Goal: Task Accomplishment & Management: Complete application form

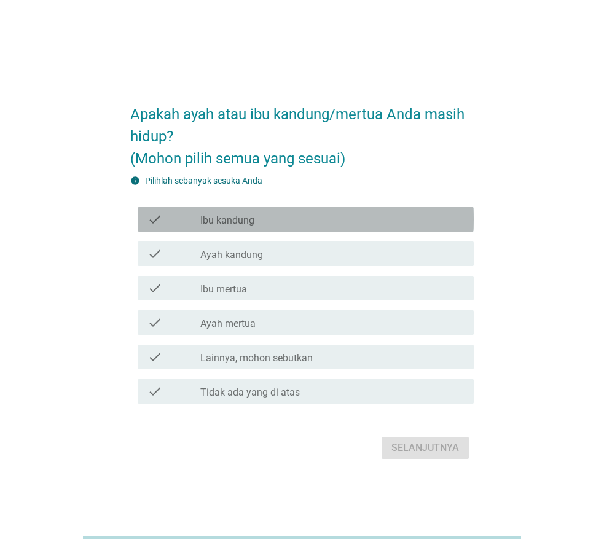
click at [223, 228] on div "check check_box_outline_blank Ibu kandung" at bounding box center [306, 219] width 336 height 25
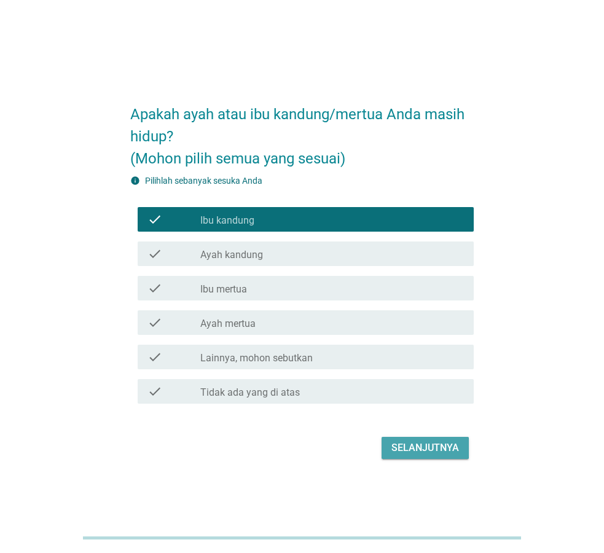
click at [432, 454] on div "Selanjutnya" at bounding box center [425, 447] width 68 height 15
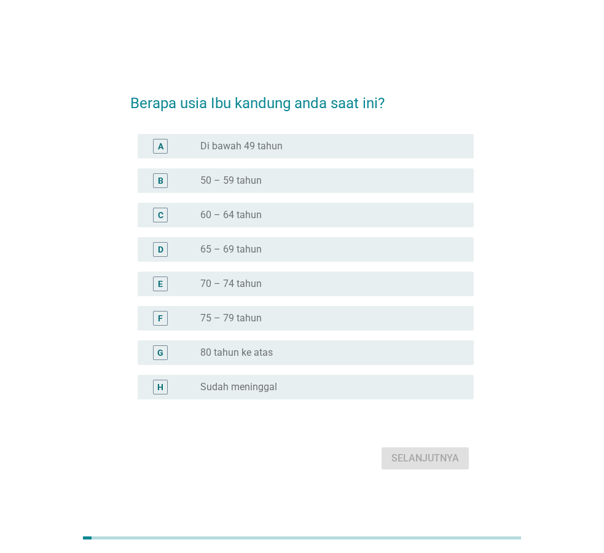
click at [219, 280] on label "70 – 74 tahun" at bounding box center [230, 284] width 61 height 12
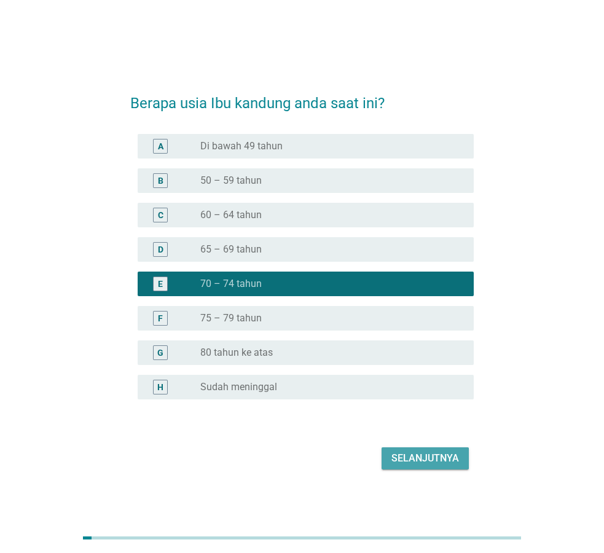
click at [422, 456] on div "Selanjutnya" at bounding box center [425, 458] width 68 height 15
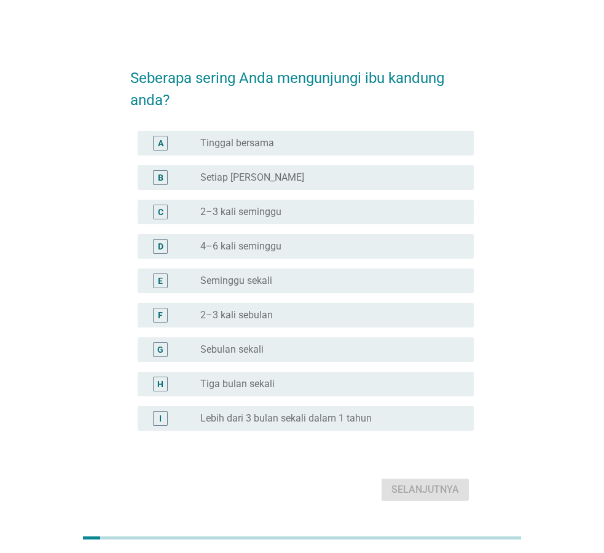
click at [260, 127] on div "A radio_button_unchecked Tinggal bersama" at bounding box center [301, 143] width 343 height 34
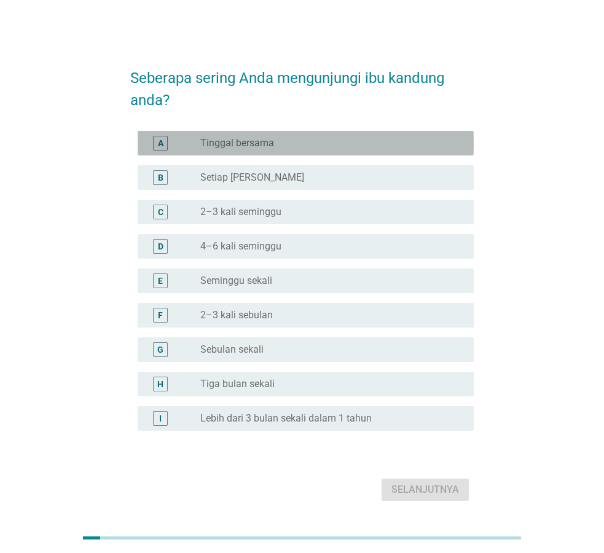
click at [259, 137] on label "Tinggal bersama" at bounding box center [237, 143] width 74 height 12
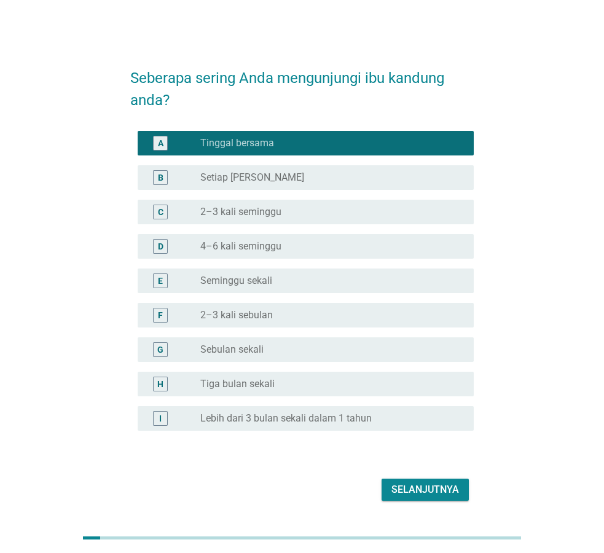
click at [445, 497] on button "Selanjutnya" at bounding box center [424, 489] width 87 height 22
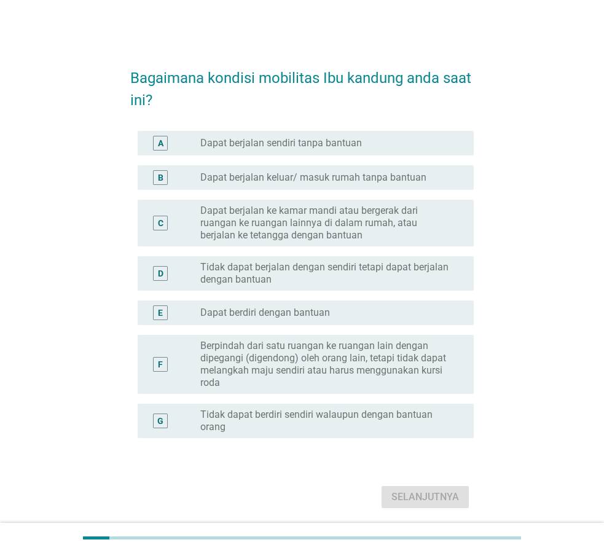
click at [271, 137] on label "Dapat berjalan sendiri tanpa bantuan" at bounding box center [281, 143] width 162 height 12
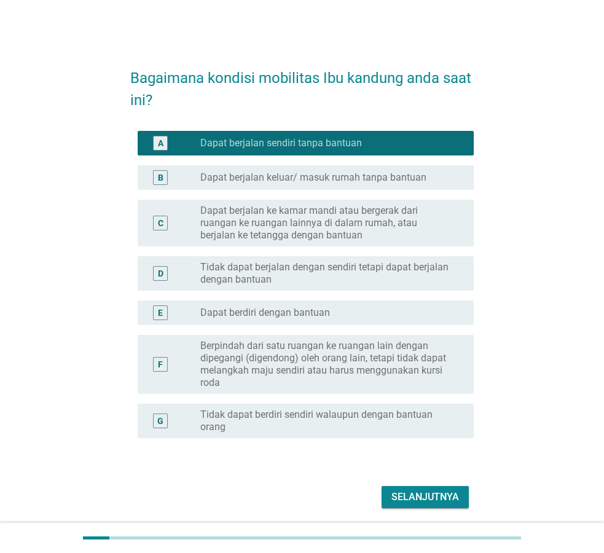
click at [440, 493] on div "Selanjutnya" at bounding box center [425, 497] width 68 height 15
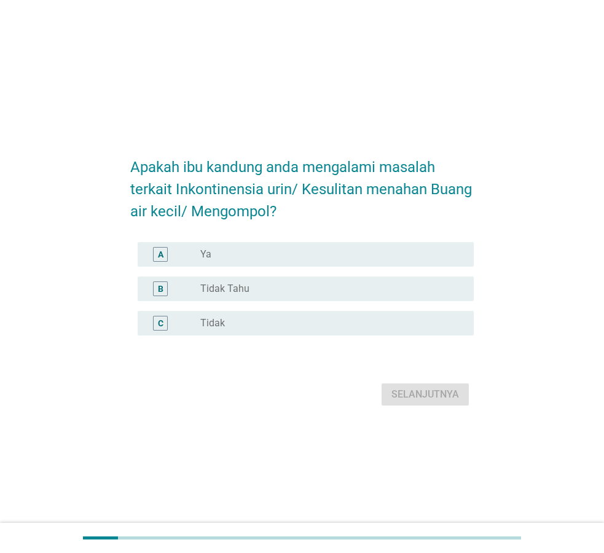
click at [249, 252] on div "radio_button_unchecked Ya" at bounding box center [327, 254] width 254 height 12
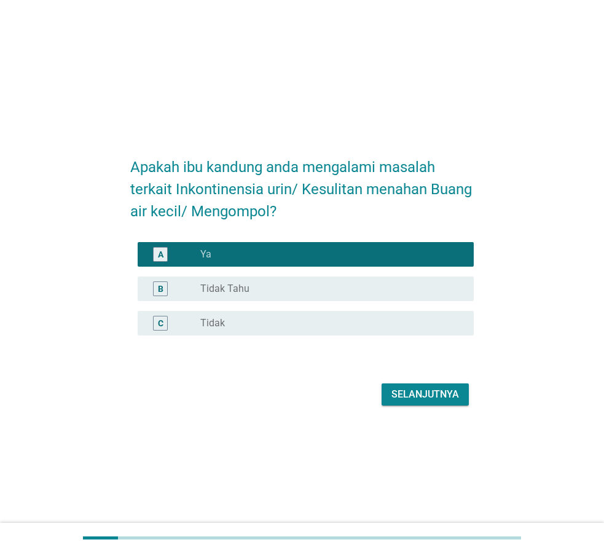
click at [437, 396] on div "Selanjutnya" at bounding box center [425, 394] width 68 height 15
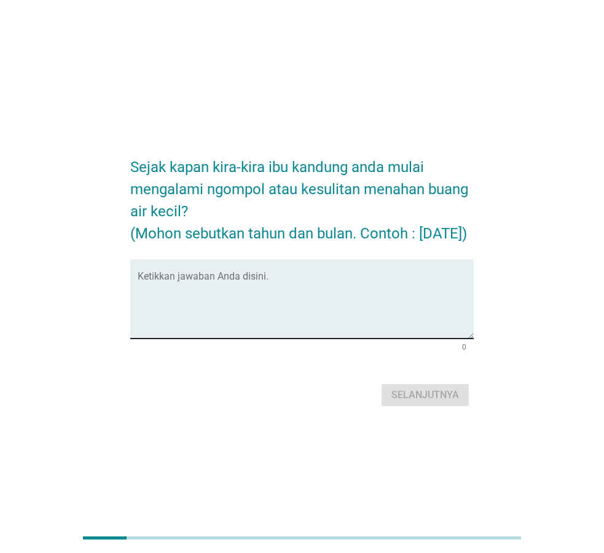
click at [287, 302] on textarea "Ketikkan jawaban Anda disini." at bounding box center [306, 306] width 336 height 64
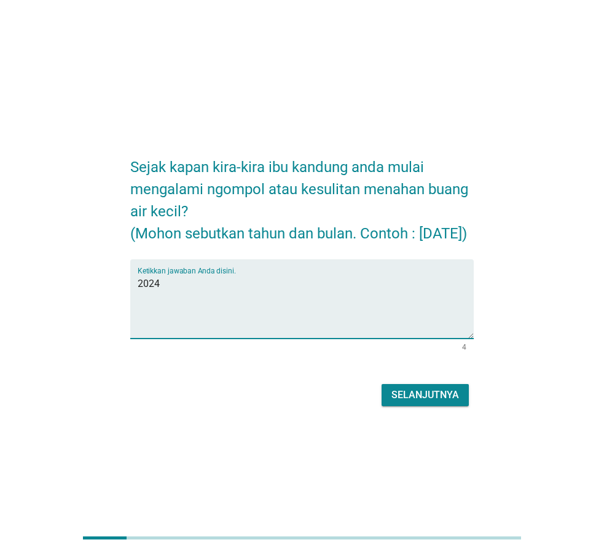
type textarea "2024"
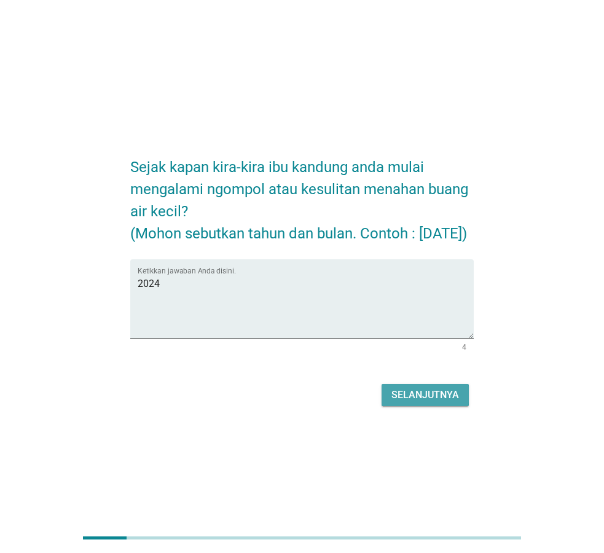
click at [456, 402] on div "Selanjutnya" at bounding box center [425, 395] width 68 height 15
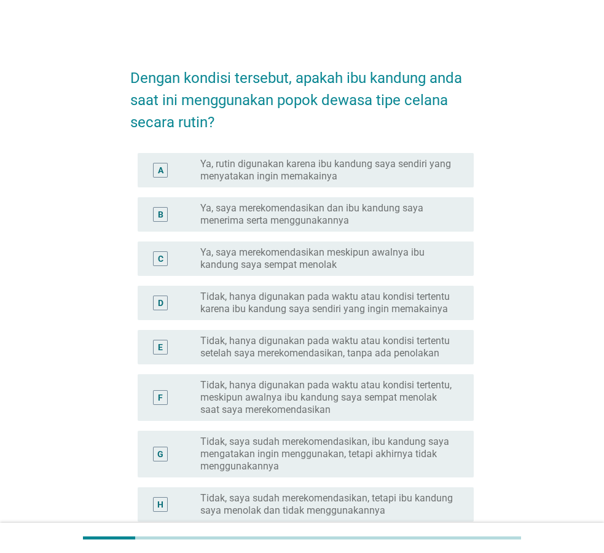
click at [249, 338] on label "Tidak, hanya digunakan pada waktu atau kondisi tertentu setelah saya merekomend…" at bounding box center [327, 347] width 254 height 25
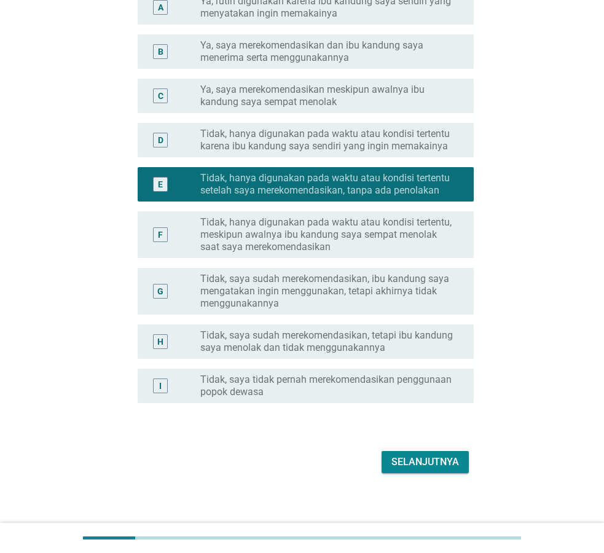
scroll to position [171, 0]
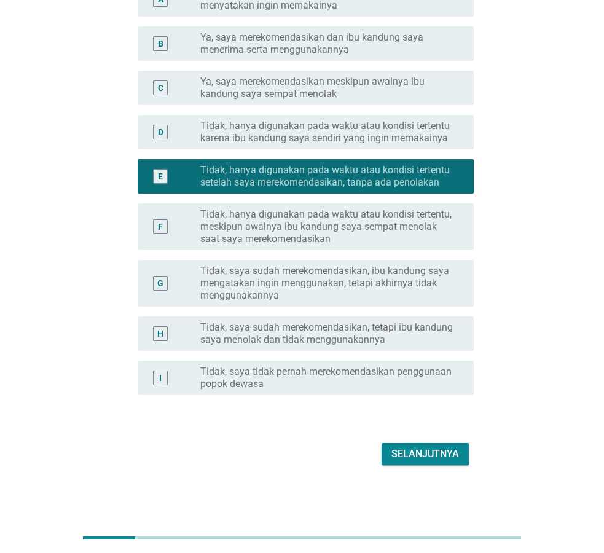
click at [450, 460] on div "Selanjutnya" at bounding box center [425, 454] width 68 height 15
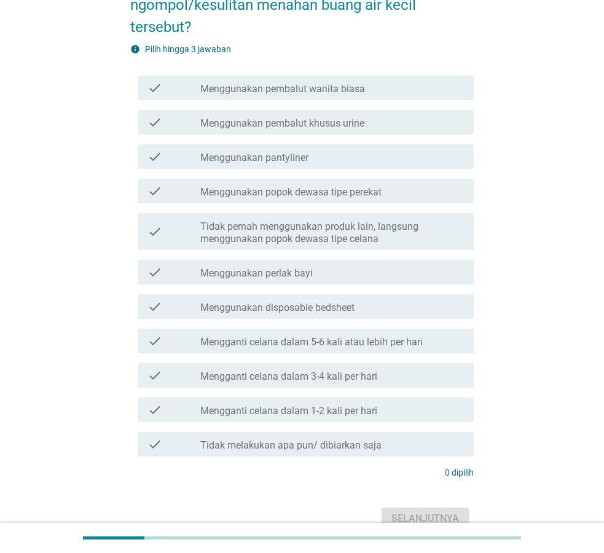
scroll to position [140, 0]
click at [358, 439] on label "Tidak melakukan apa pun/ dibiarkan saja" at bounding box center [290, 445] width 181 height 12
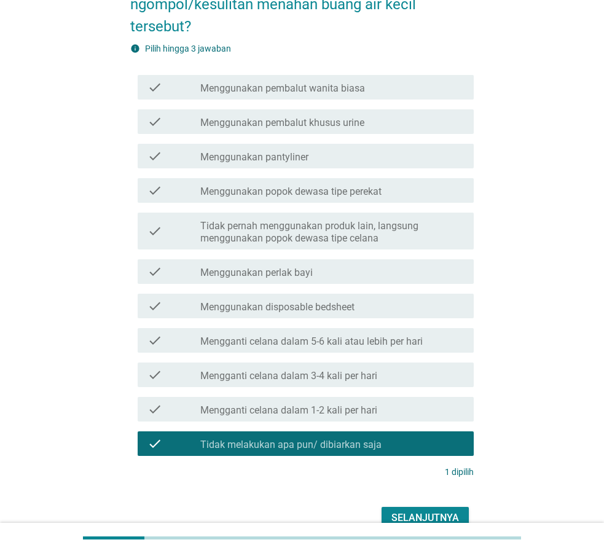
click at [446, 510] on div "Selanjutnya" at bounding box center [425, 517] width 68 height 15
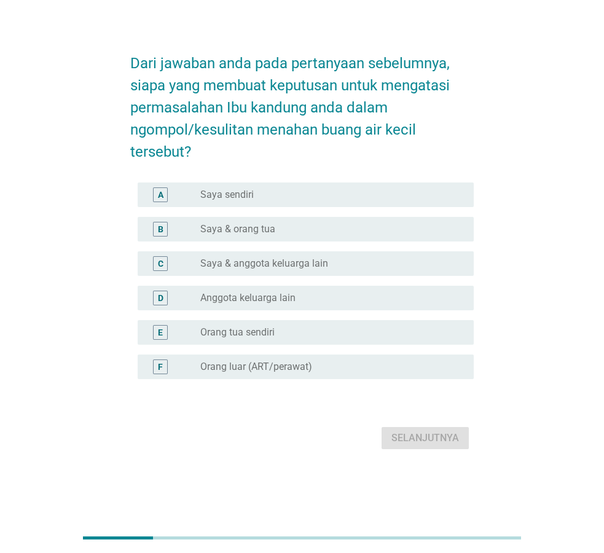
scroll to position [0, 0]
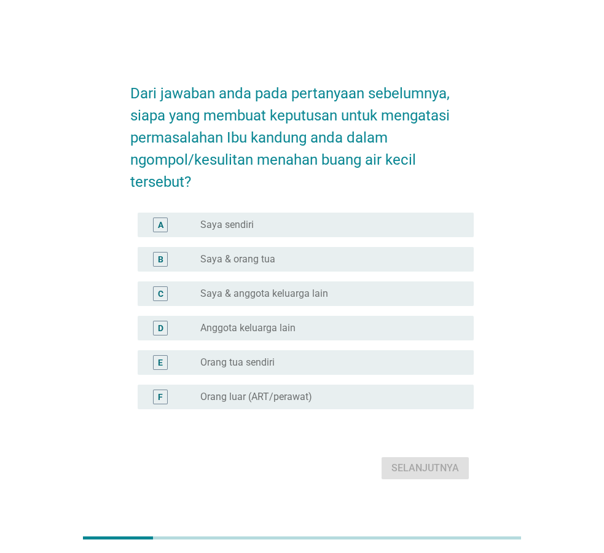
click at [264, 252] on div "radio_button_unchecked Saya & orang tua" at bounding box center [332, 259] width 264 height 15
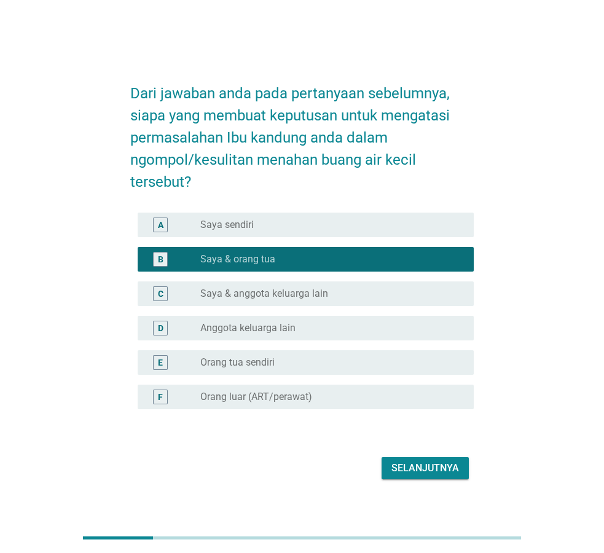
click at [432, 461] on div "Selanjutnya" at bounding box center [425, 468] width 68 height 15
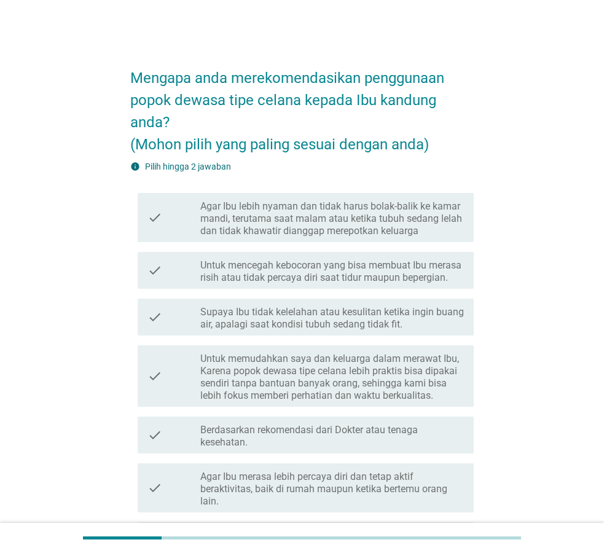
click at [221, 219] on label "Agar Ibu lebih nyaman dan tidak harus bolak-balik ke kamar mandi, terutama saat…" at bounding box center [332, 218] width 264 height 37
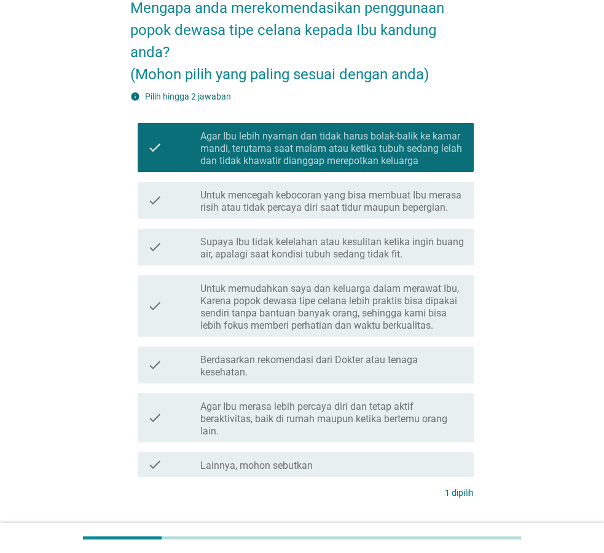
scroll to position [140, 0]
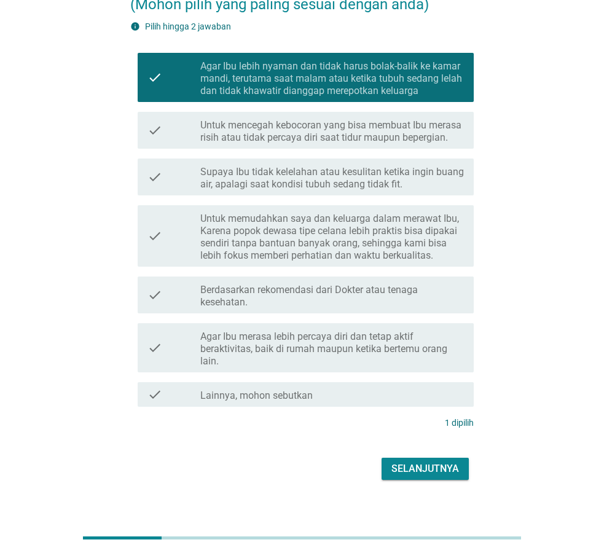
click at [437, 466] on div "Selanjutnya" at bounding box center [425, 468] width 68 height 15
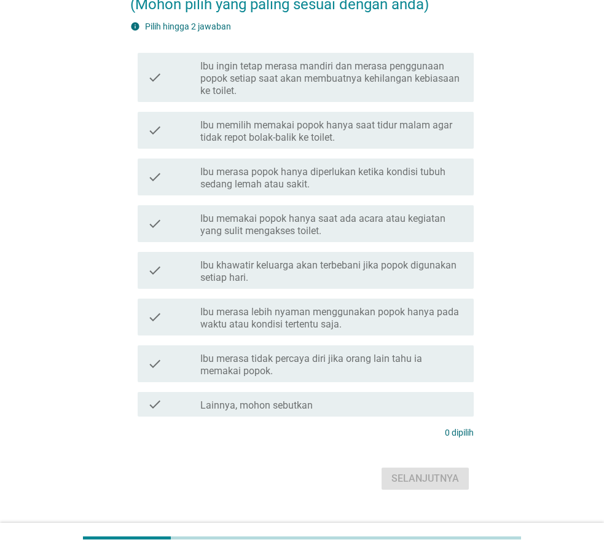
scroll to position [0, 0]
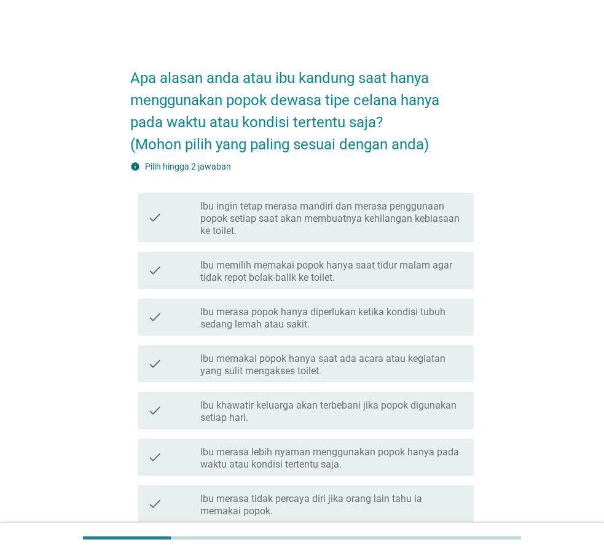
click at [342, 186] on div "info Pilih hingga 2 jawaban check check_box_outline_blank Ibu ingin tetap meras…" at bounding box center [301, 369] width 343 height 419
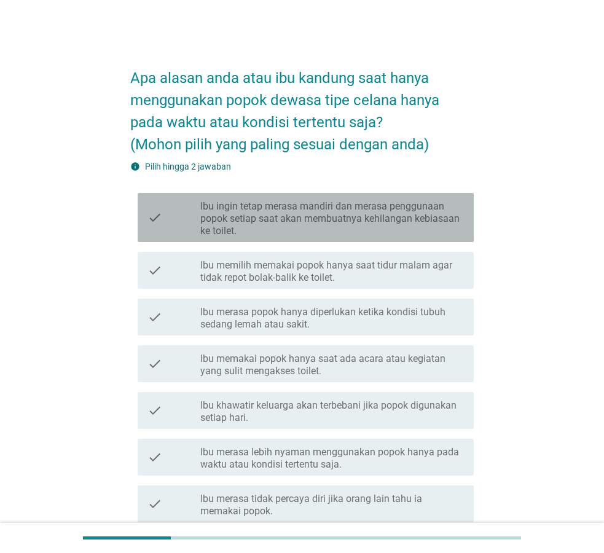
click at [340, 209] on label "Ibu ingin tetap merasa mandiri dan merasa penggunaan popok setiap saat akan mem…" at bounding box center [332, 218] width 264 height 37
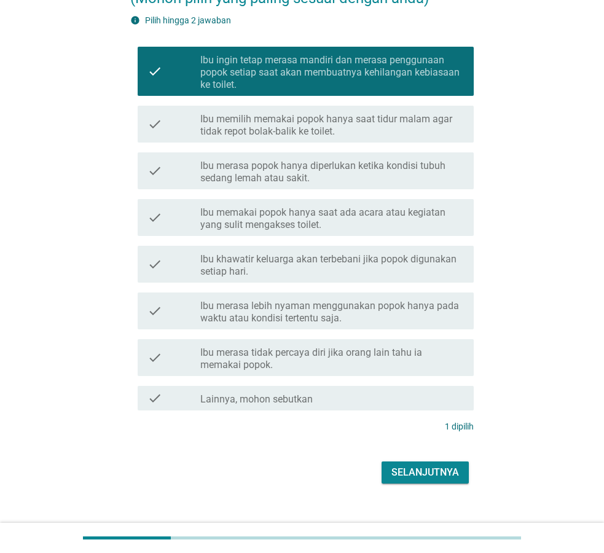
scroll to position [165, 0]
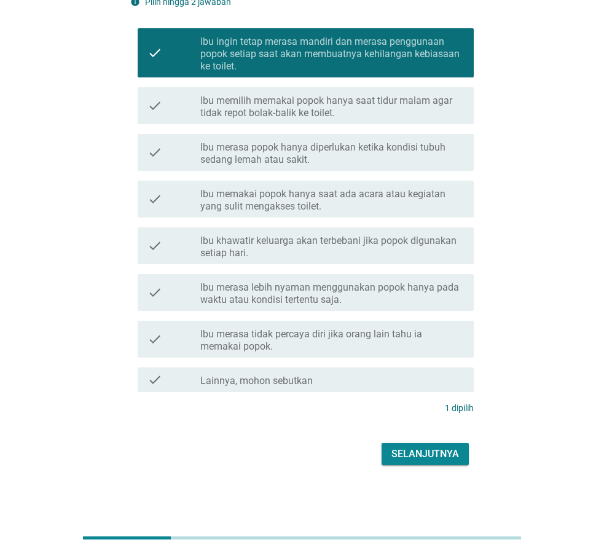
click at [456, 463] on button "Selanjutnya" at bounding box center [424, 454] width 87 height 22
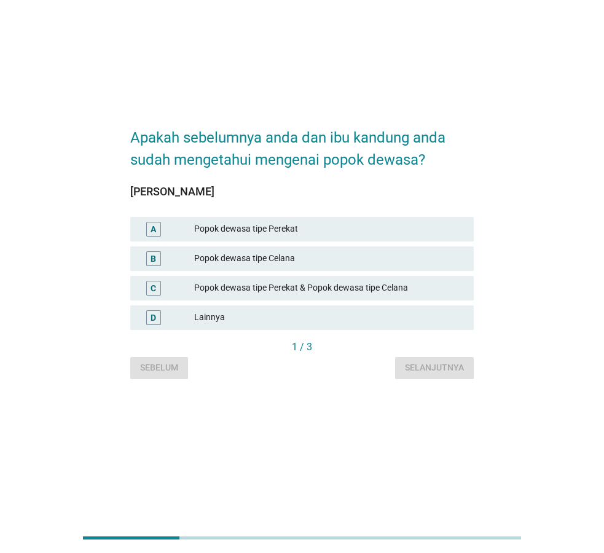
scroll to position [0, 0]
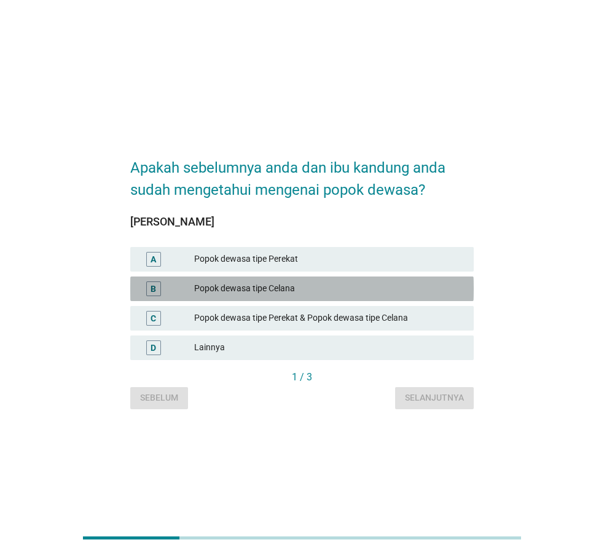
click at [287, 287] on div "Popok dewasa tipe Celana" at bounding box center [329, 288] width 270 height 15
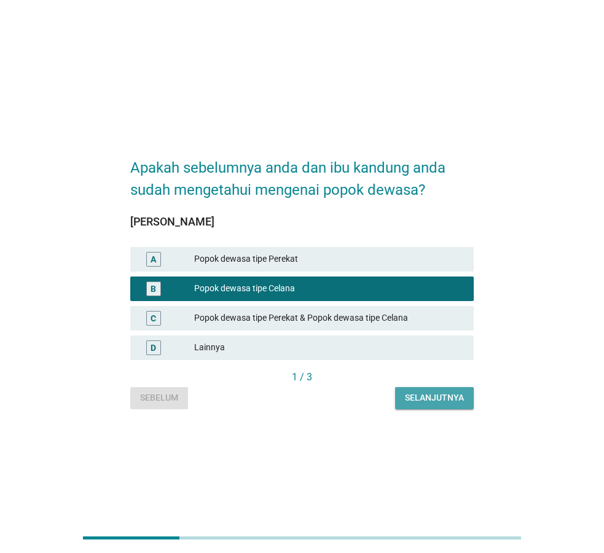
click at [455, 397] on div "Selanjutnya" at bounding box center [434, 397] width 59 height 13
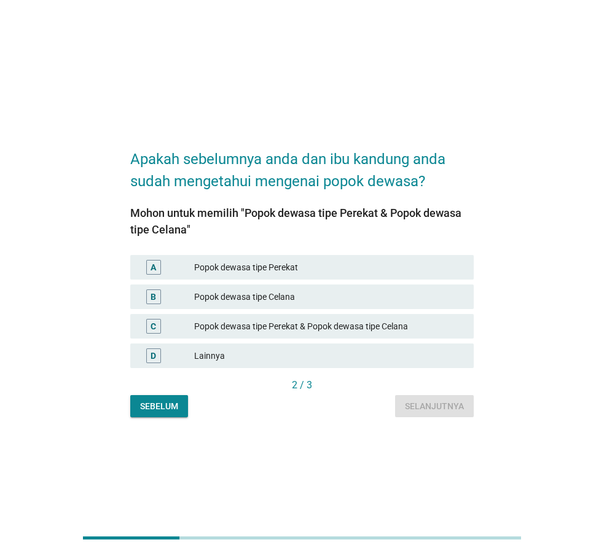
click at [260, 298] on div "Popok dewasa tipe Celana" at bounding box center [329, 296] width 270 height 15
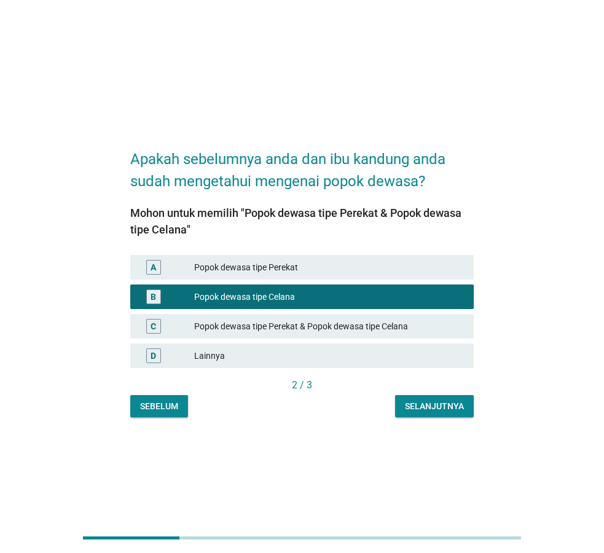
click at [469, 405] on button "Selanjutnya" at bounding box center [434, 406] width 79 height 22
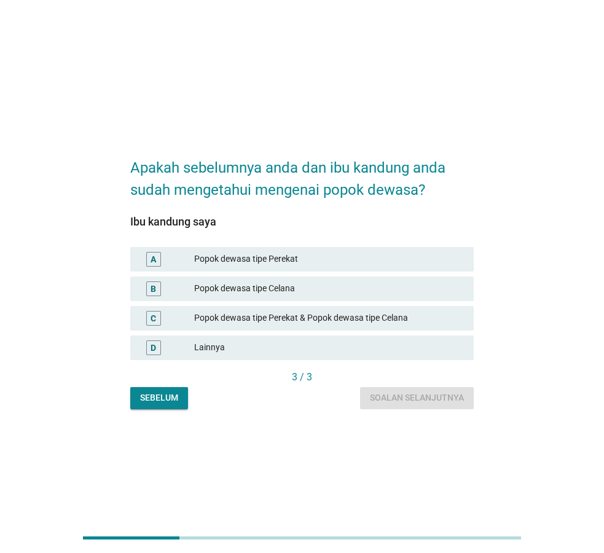
click at [256, 284] on div "Popok dewasa tipe Celana" at bounding box center [329, 288] width 270 height 15
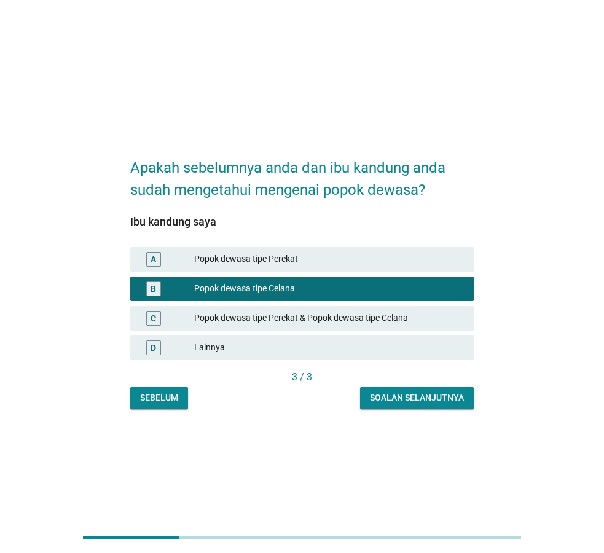
click at [448, 397] on div "Soalan selanjutnya" at bounding box center [417, 397] width 94 height 13
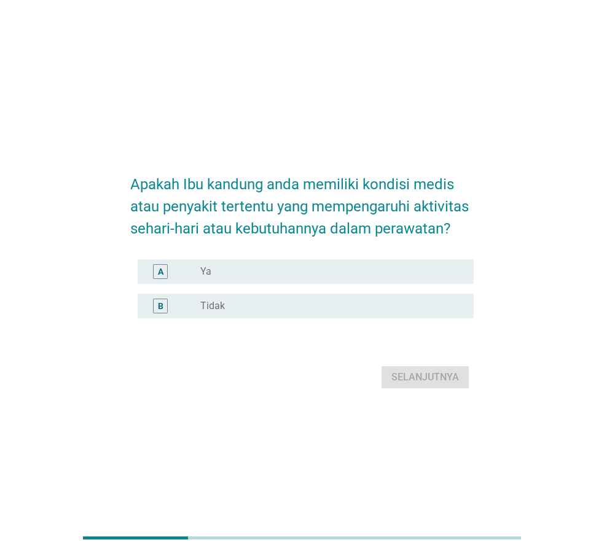
click at [230, 305] on div "radio_button_unchecked Tidak" at bounding box center [327, 306] width 254 height 12
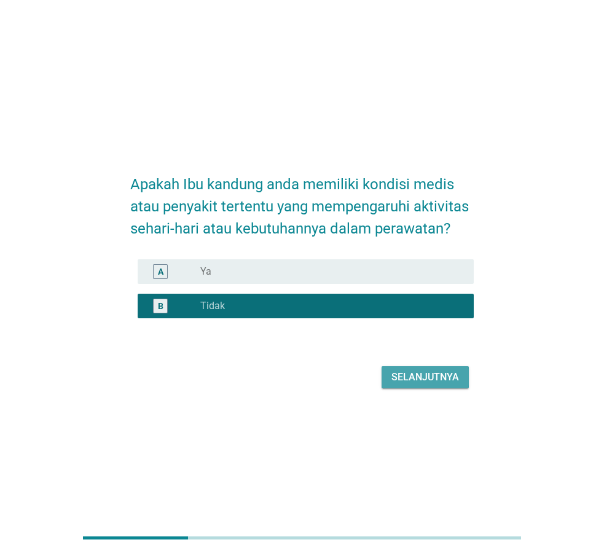
click at [444, 377] on div "Selanjutnya" at bounding box center [425, 377] width 68 height 15
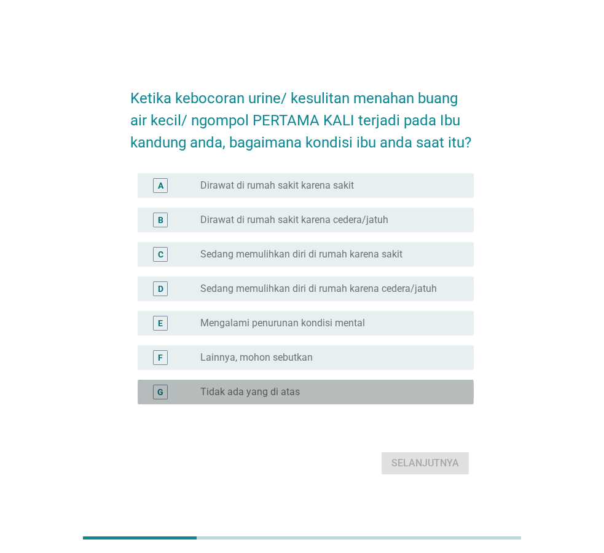
click at [275, 396] on label "Tidak ada yang di atas" at bounding box center [250, 392] width 100 height 12
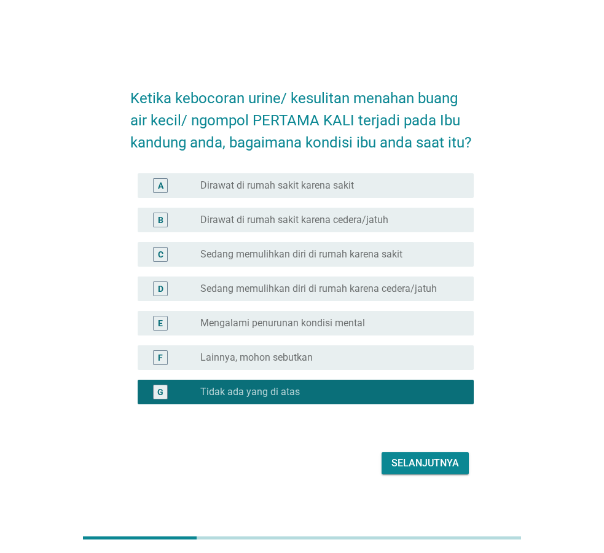
click at [428, 474] on div "Selanjutnya" at bounding box center [301, 462] width 343 height 29
click at [440, 459] on div "Selanjutnya" at bounding box center [425, 463] width 68 height 15
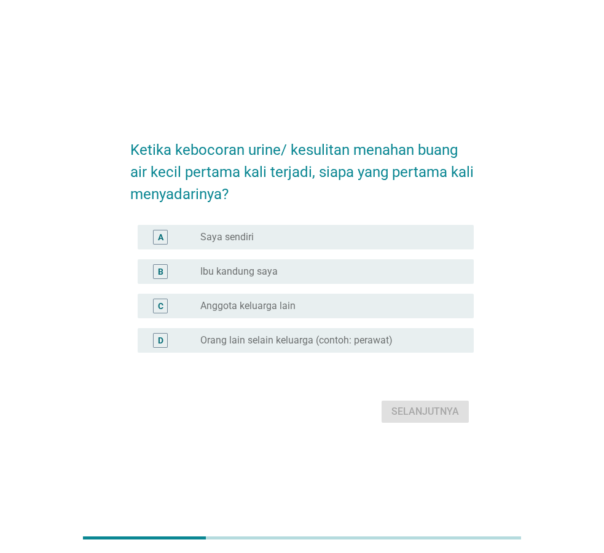
click at [252, 270] on label "Ibu kandung saya" at bounding box center [238, 271] width 77 height 12
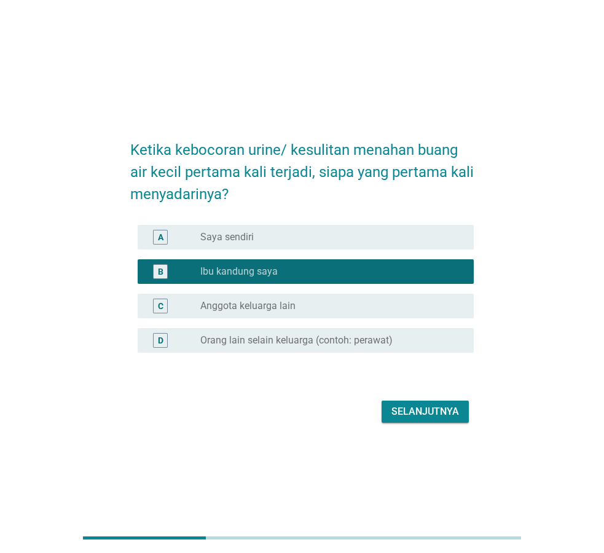
click at [413, 411] on div "Selanjutnya" at bounding box center [425, 411] width 68 height 15
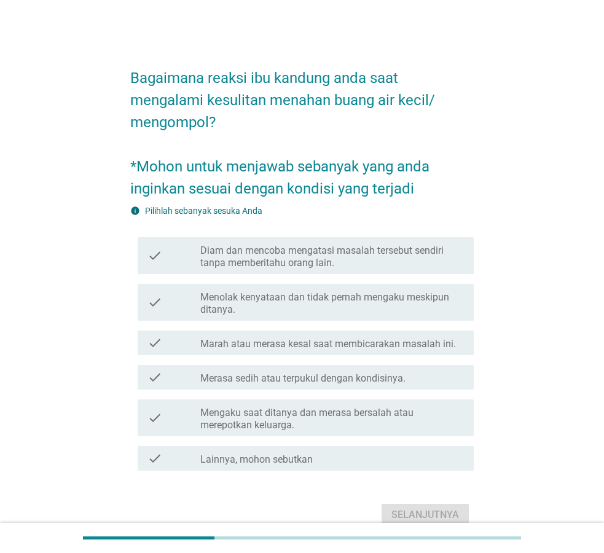
click at [285, 381] on label "Merasa sedih atau terpukul dengan kondisinya." at bounding box center [302, 378] width 205 height 12
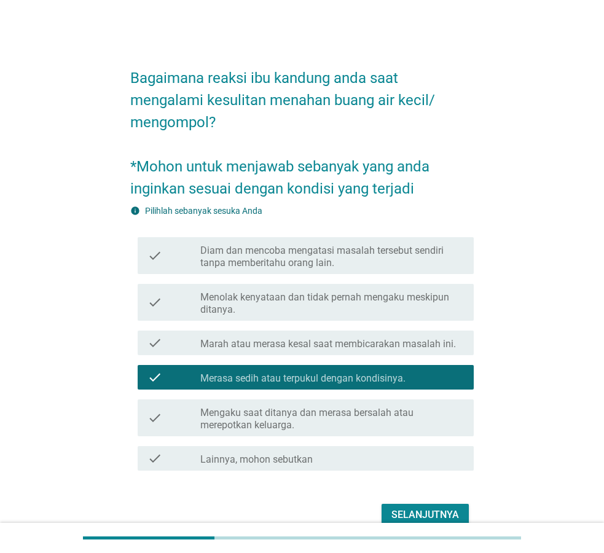
click at [420, 512] on div "Selanjutnya" at bounding box center [425, 514] width 68 height 15
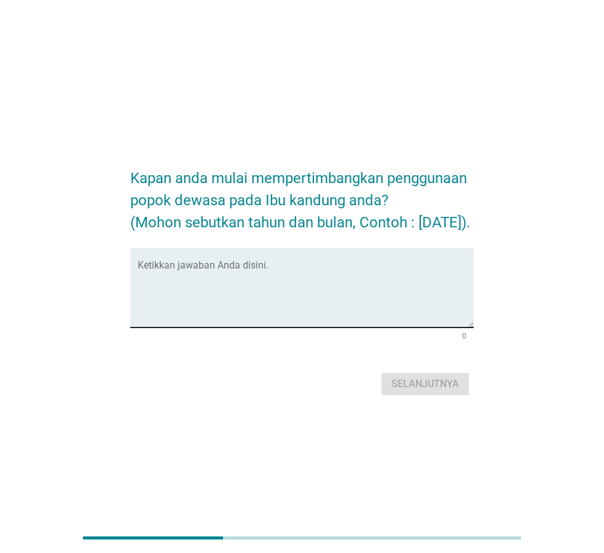
click at [248, 294] on textarea "Ketikkan jawaban Anda disini." at bounding box center [306, 295] width 336 height 64
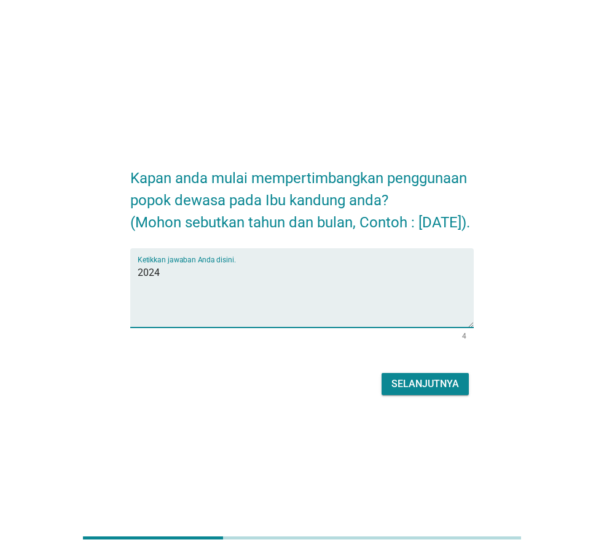
type textarea "2024"
click at [455, 389] on div "Selanjutnya" at bounding box center [425, 384] width 68 height 15
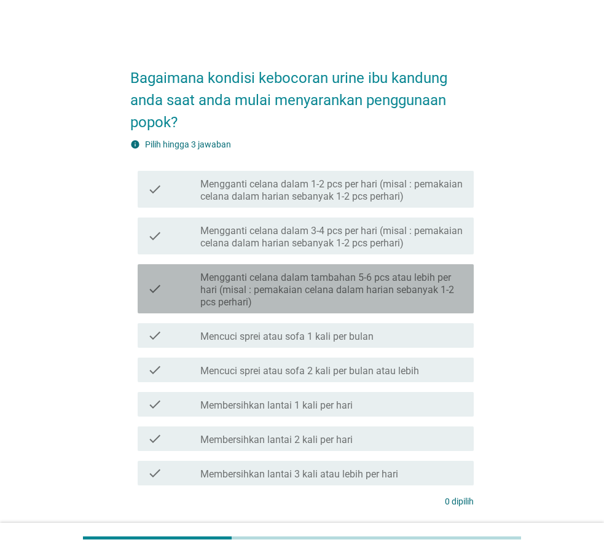
click at [254, 284] on label "Mengganti celana dalam tambahan 5-6 pcs atau lebih per hari (misal : pemakaian …" at bounding box center [332, 289] width 264 height 37
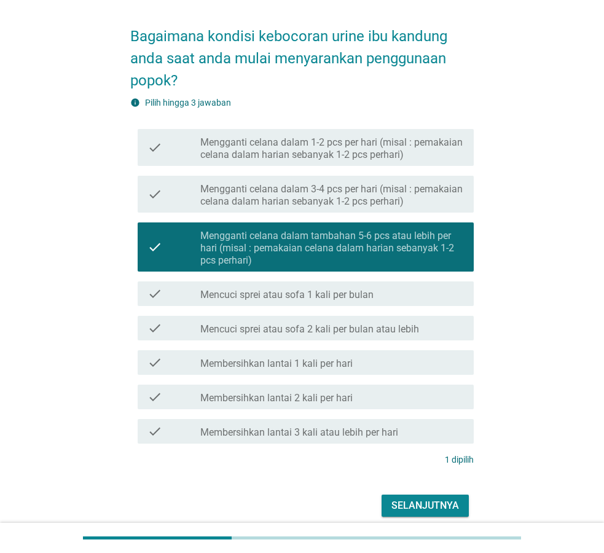
scroll to position [70, 0]
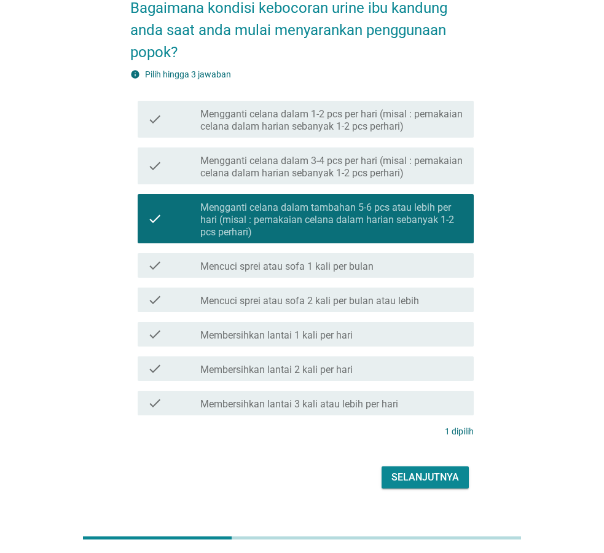
click at [461, 480] on button "Selanjutnya" at bounding box center [424, 477] width 87 height 22
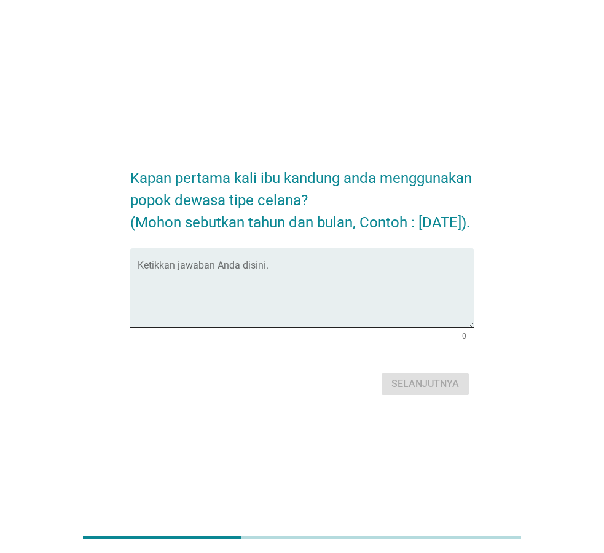
click at [203, 300] on textarea "Ketikkan jawaban Anda disini." at bounding box center [306, 295] width 336 height 64
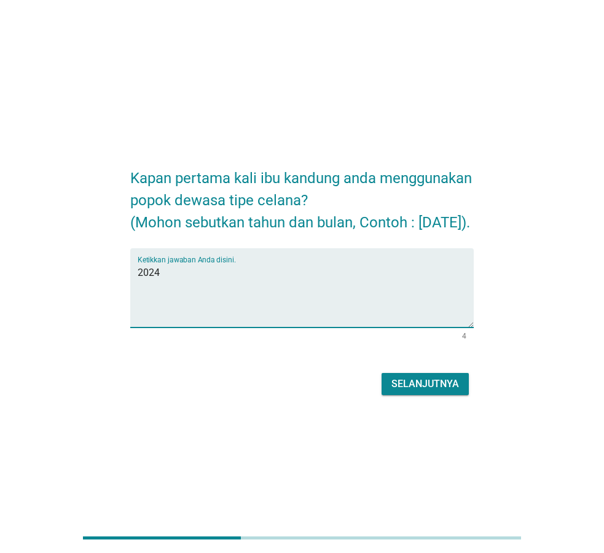
type textarea "2024"
click at [438, 391] on div "Selanjutnya" at bounding box center [425, 384] width 68 height 15
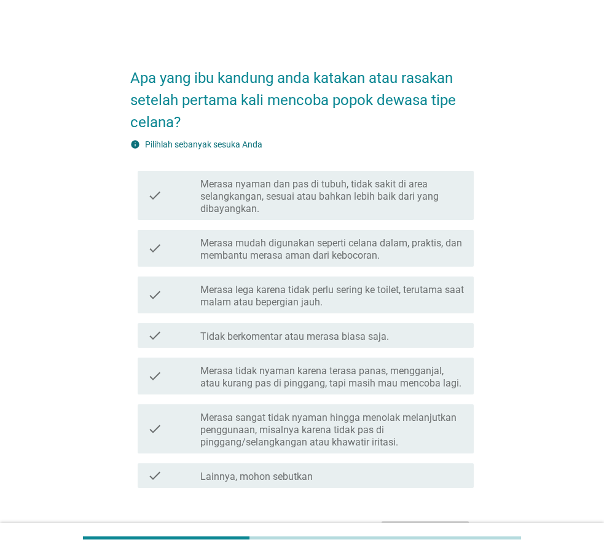
click at [236, 200] on label "Merasa nyaman dan pas di tubuh, tidak sakit di area selangkangan, sesuai atau b…" at bounding box center [332, 196] width 264 height 37
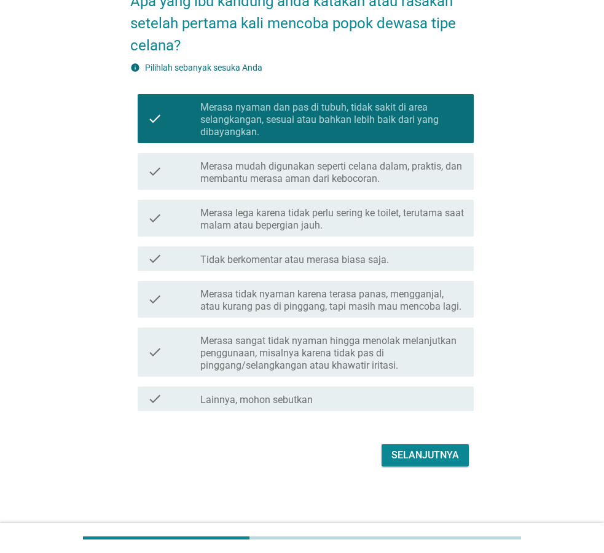
scroll to position [78, 0]
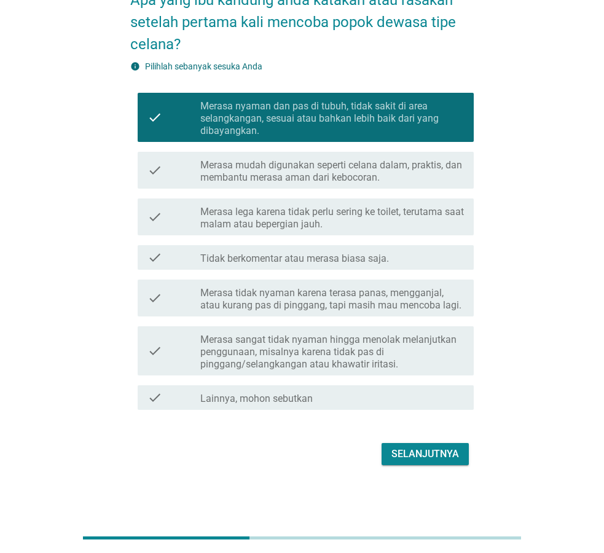
click at [431, 439] on form "Apa yang ibu kandung anda katakan atau rasakan setelah pertama kali mencoba pop…" at bounding box center [301, 223] width 343 height 492
click at [431, 452] on div "Selanjutnya" at bounding box center [425, 454] width 68 height 15
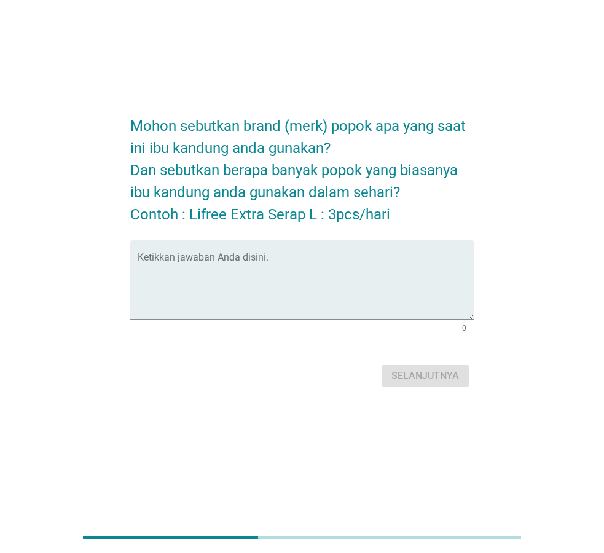
scroll to position [0, 0]
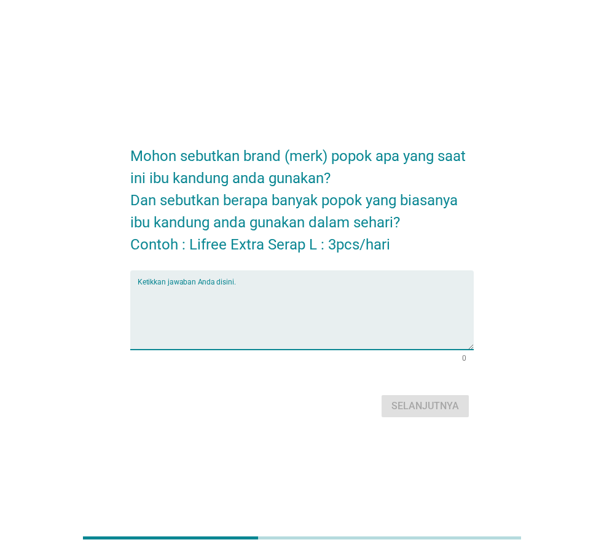
click at [235, 323] on textarea "Ketikkan jawaban Anda disini." at bounding box center [306, 317] width 336 height 64
type textarea "i"
type textarea "lifree"
click at [447, 404] on div "Selanjutnya" at bounding box center [425, 406] width 68 height 15
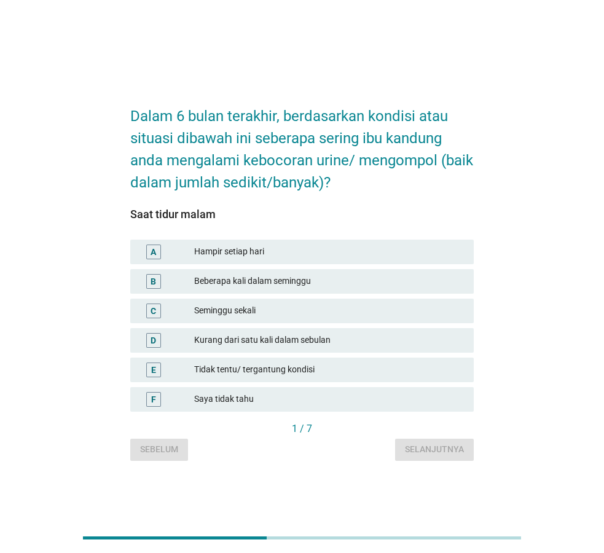
click at [252, 309] on div "Seminggu sekali" at bounding box center [329, 310] width 270 height 15
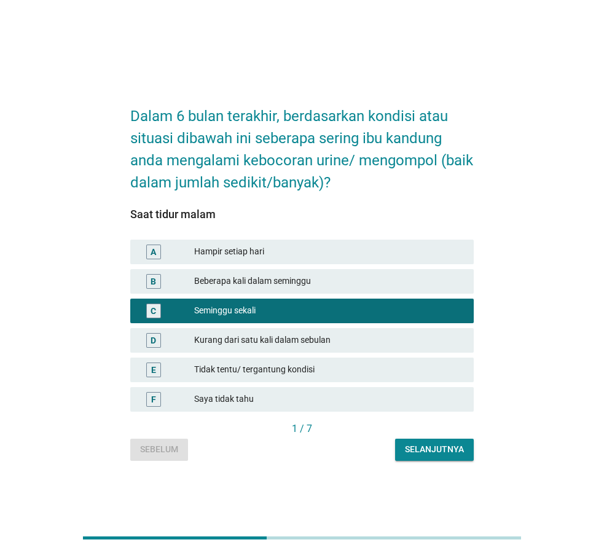
click at [271, 275] on div "Beberapa kali dalam seminggu" at bounding box center [329, 281] width 270 height 15
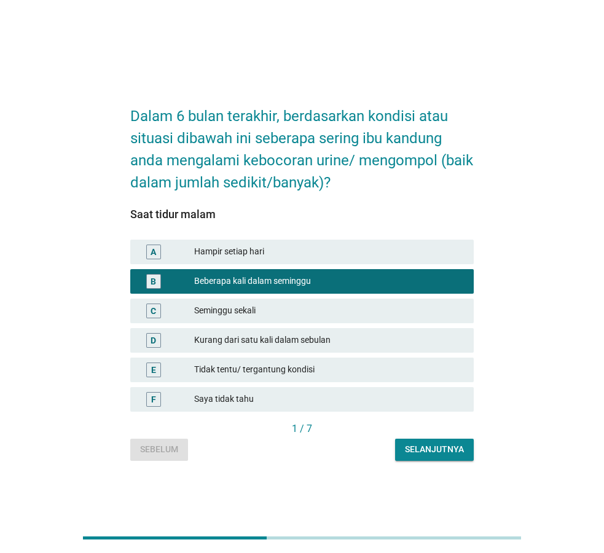
click at [460, 448] on div "Selanjutnya" at bounding box center [434, 449] width 59 height 13
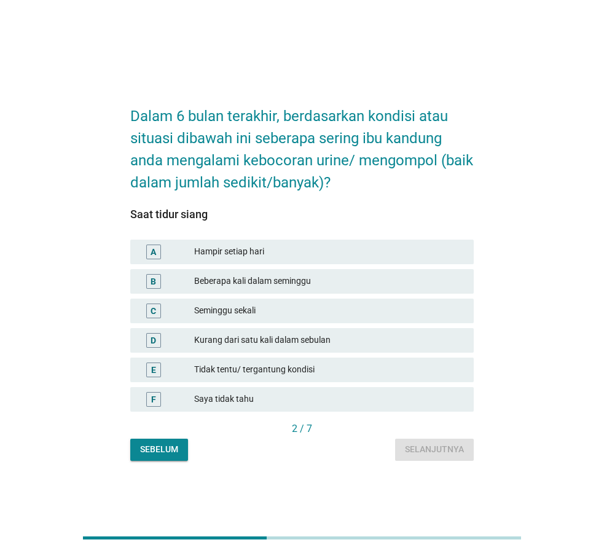
click at [221, 287] on div "Beberapa kali dalam seminggu" at bounding box center [329, 281] width 270 height 15
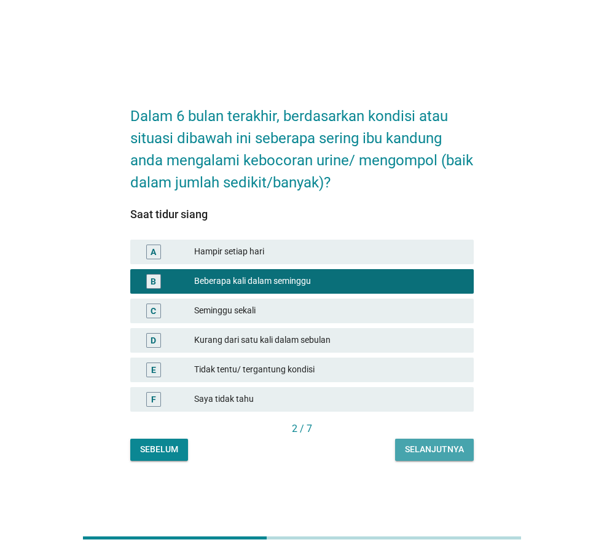
click at [431, 442] on button "Selanjutnya" at bounding box center [434, 450] width 79 height 22
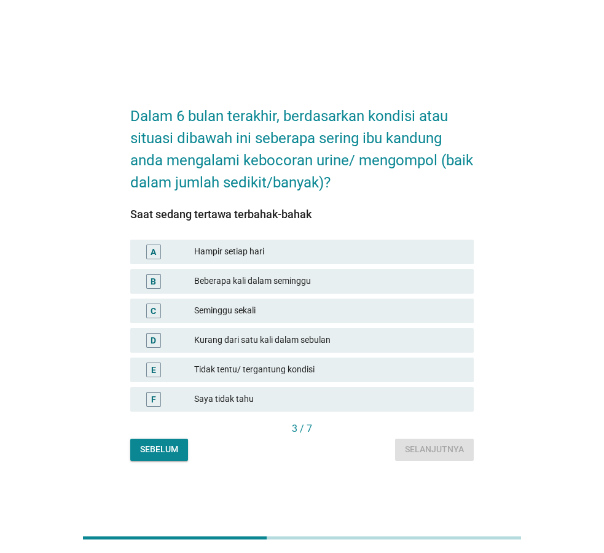
click at [205, 270] on div "B Beberapa kali dalam seminggu" at bounding box center [301, 281] width 343 height 25
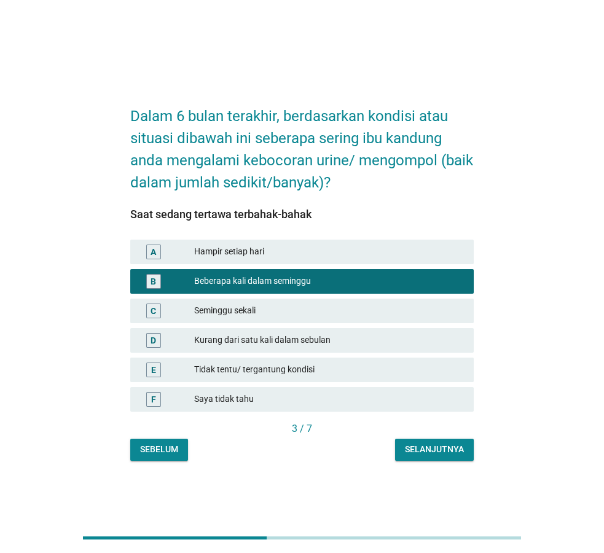
click at [460, 457] on button "Selanjutnya" at bounding box center [434, 450] width 79 height 22
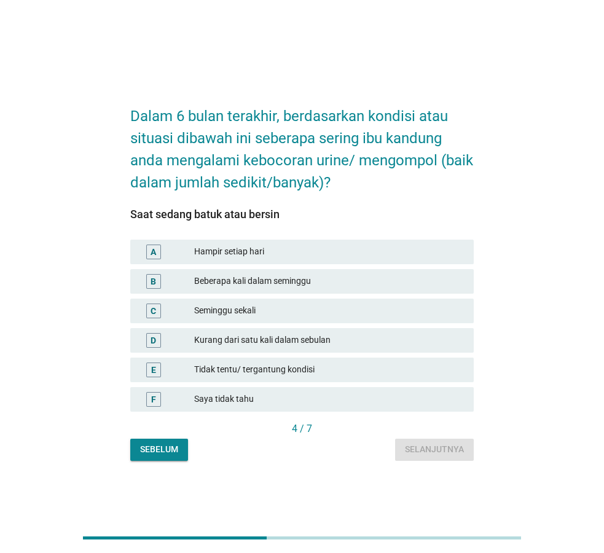
click at [210, 285] on div "Beberapa kali dalam seminggu" at bounding box center [329, 281] width 270 height 15
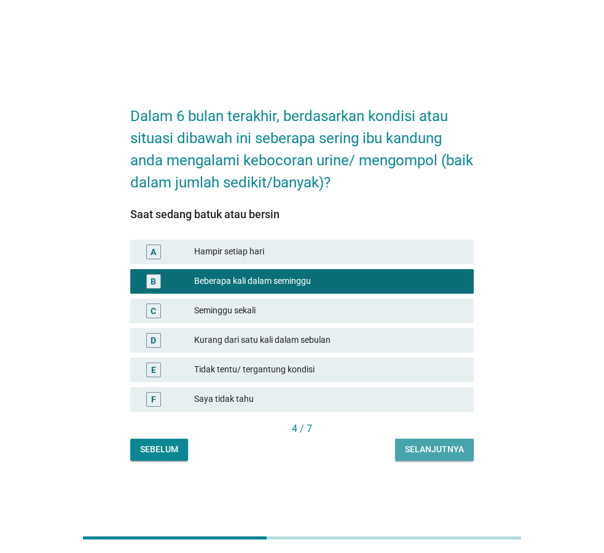
click at [463, 453] on div "Selanjutnya" at bounding box center [434, 449] width 59 height 13
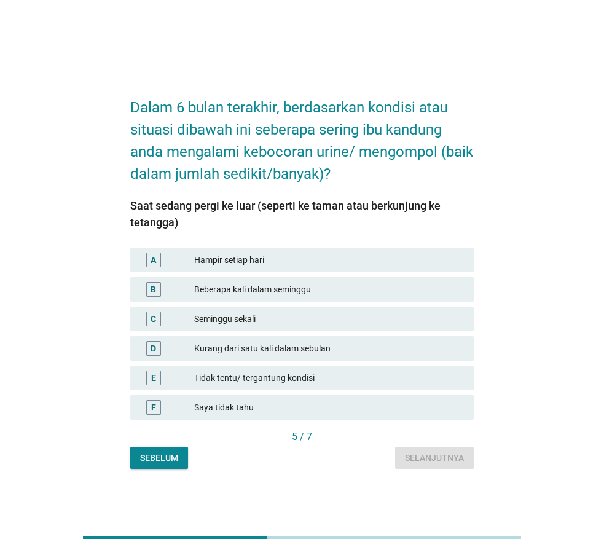
click at [251, 275] on div "B Beberapa kali dalam seminggu" at bounding box center [302, 289] width 348 height 29
click at [251, 284] on div "Beberapa kali dalam seminggu" at bounding box center [329, 289] width 270 height 15
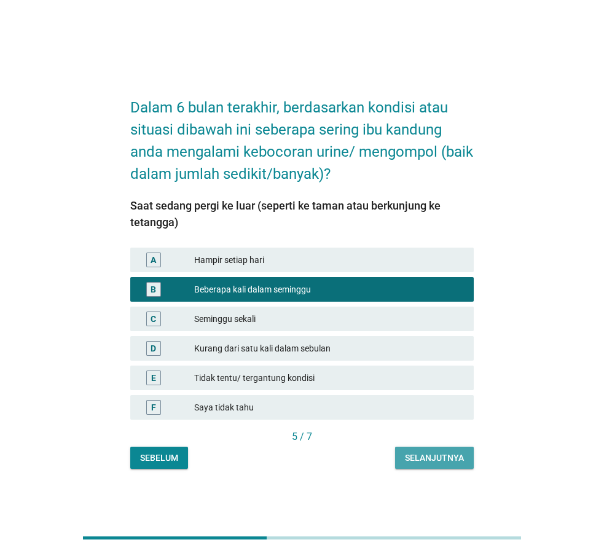
click at [439, 458] on div "Selanjutnya" at bounding box center [434, 457] width 59 height 13
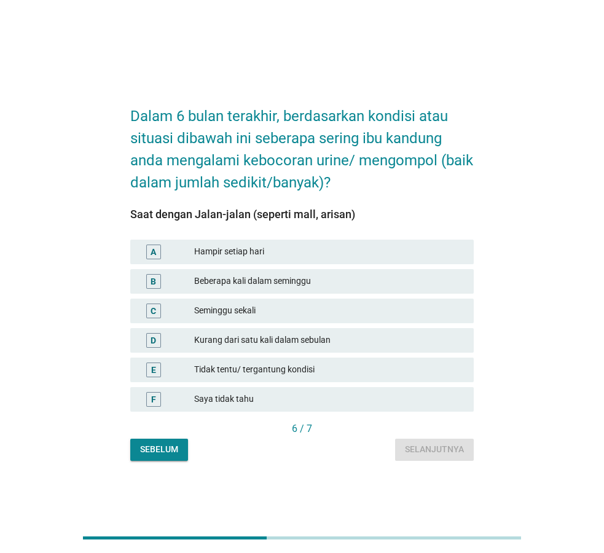
click at [257, 281] on div "Beberapa kali dalam seminggu" at bounding box center [329, 281] width 270 height 15
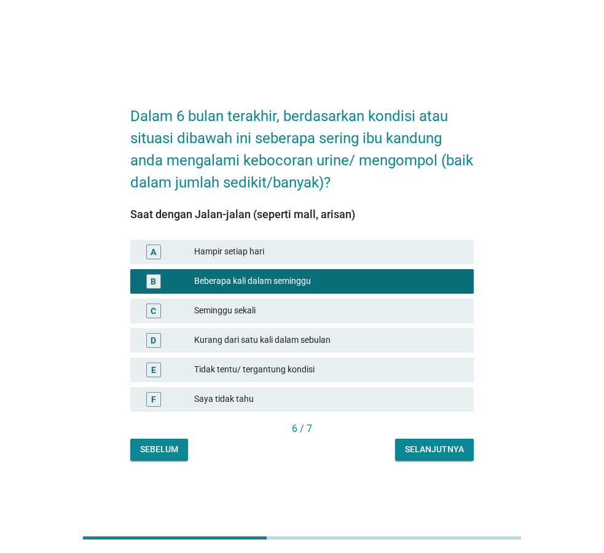
click at [455, 445] on div "Selanjutnya" at bounding box center [434, 449] width 59 height 13
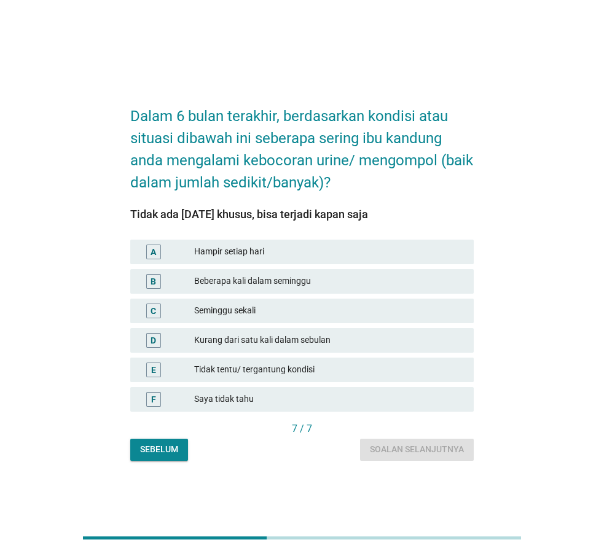
click at [260, 286] on div "Beberapa kali dalam seminggu" at bounding box center [329, 281] width 270 height 15
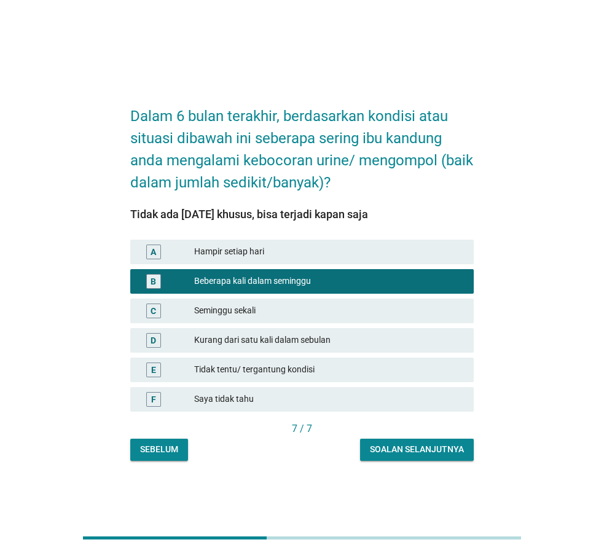
click at [415, 449] on div "Soalan selanjutnya" at bounding box center [417, 449] width 94 height 13
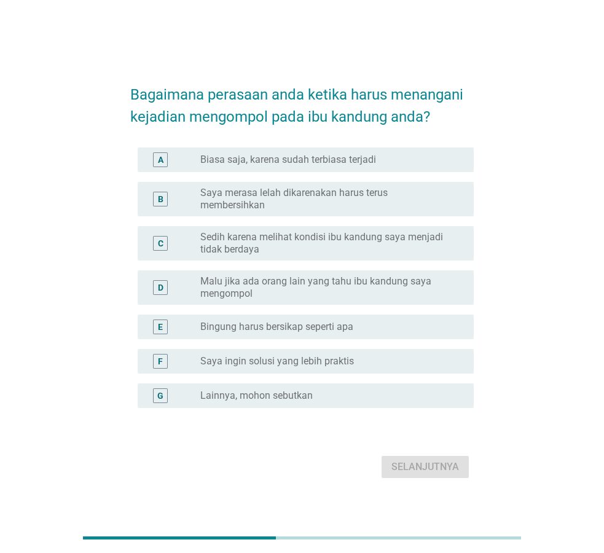
click at [299, 321] on label "Bingung harus bersikap seperti apa" at bounding box center [276, 327] width 153 height 12
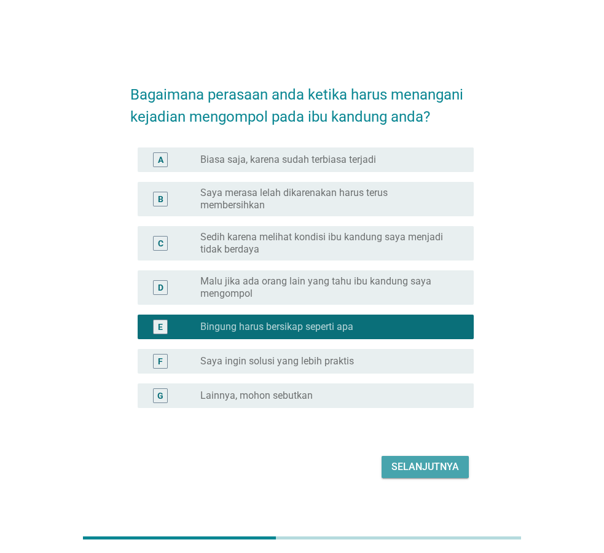
click at [433, 462] on div "Selanjutnya" at bounding box center [425, 466] width 68 height 15
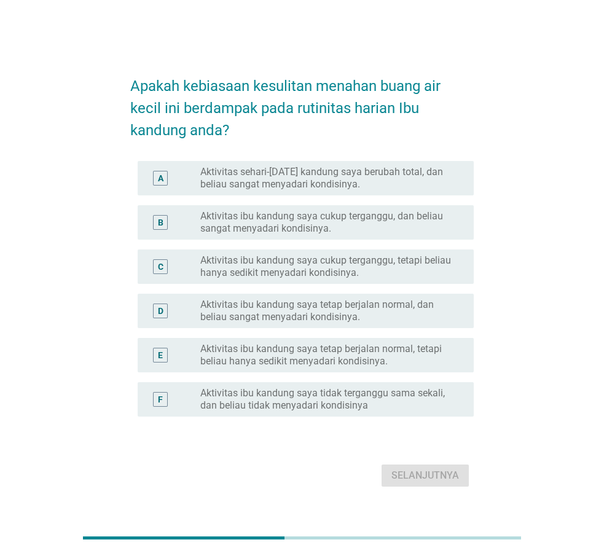
click at [284, 354] on label "Aktivitas ibu kandung saya tetap berjalan normal, tetapi beliau hanya sedikit m…" at bounding box center [327, 355] width 254 height 25
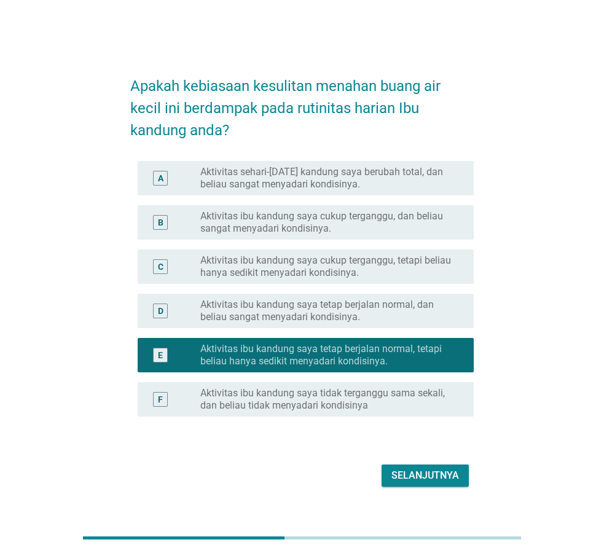
click at [434, 493] on div "Apakah kebiasaan kesulitan menahan buang air kecil ini berdampak pada rutinitas…" at bounding box center [301, 276] width 363 height 447
click at [461, 468] on button "Selanjutnya" at bounding box center [424, 475] width 87 height 22
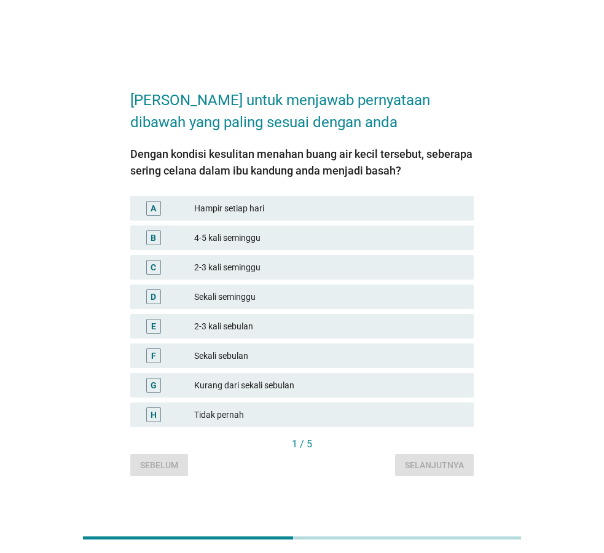
click at [247, 294] on div "Sekali seminggu" at bounding box center [329, 296] width 270 height 15
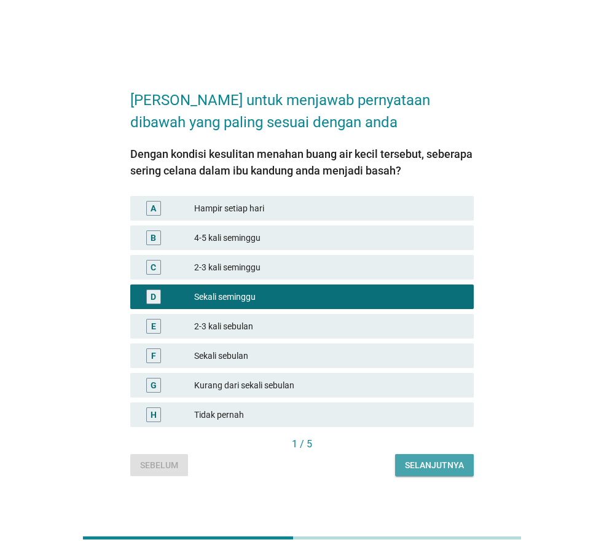
click at [421, 469] on div "Selanjutnya" at bounding box center [434, 465] width 59 height 13
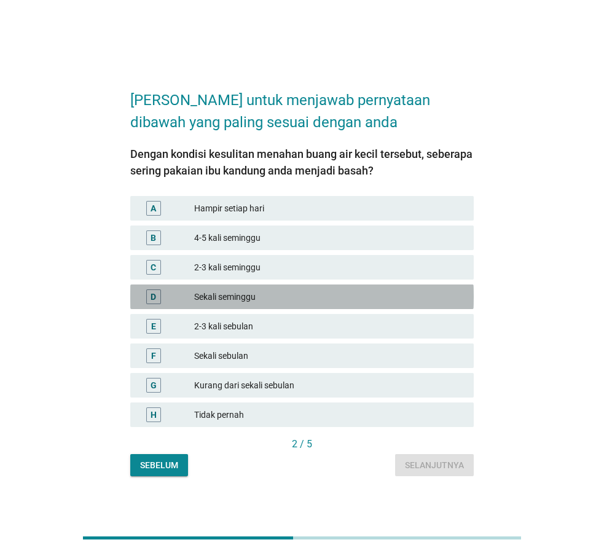
click at [233, 302] on div "Sekali seminggu" at bounding box center [329, 296] width 270 height 15
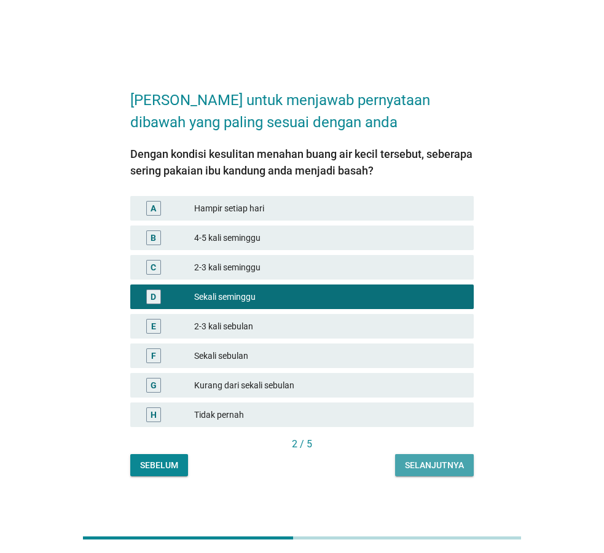
click at [469, 466] on button "Selanjutnya" at bounding box center [434, 465] width 79 height 22
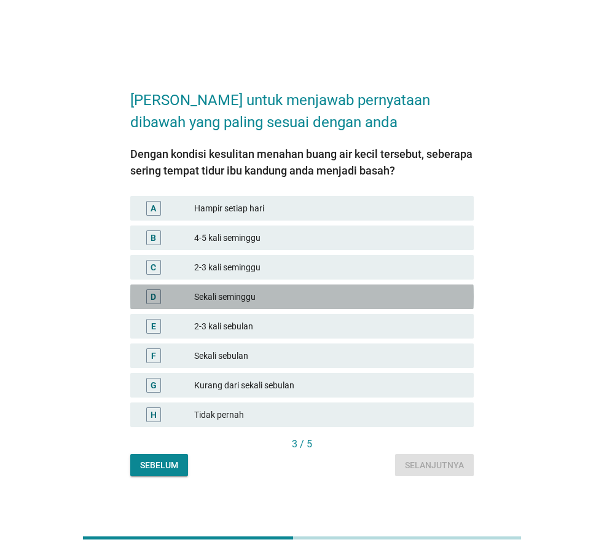
click at [216, 299] on div "Sekali seminggu" at bounding box center [329, 296] width 270 height 15
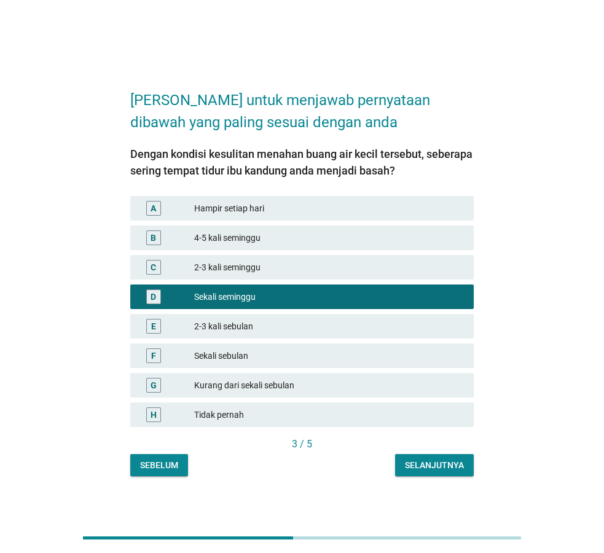
click at [422, 472] on button "Selanjutnya" at bounding box center [434, 465] width 79 height 22
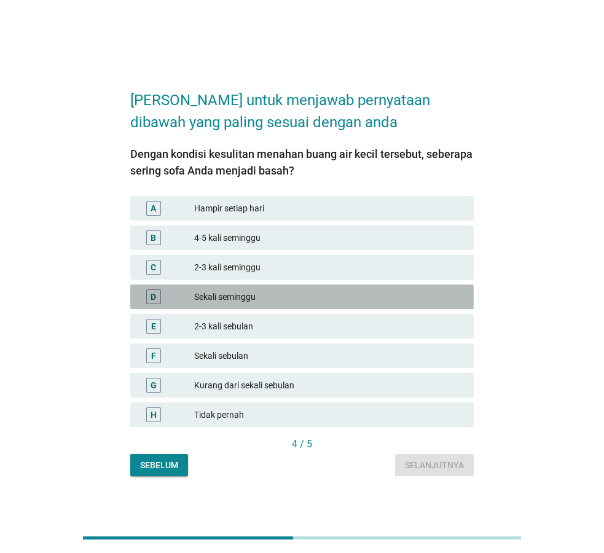
click at [268, 298] on div "Sekali seminggu" at bounding box center [329, 296] width 270 height 15
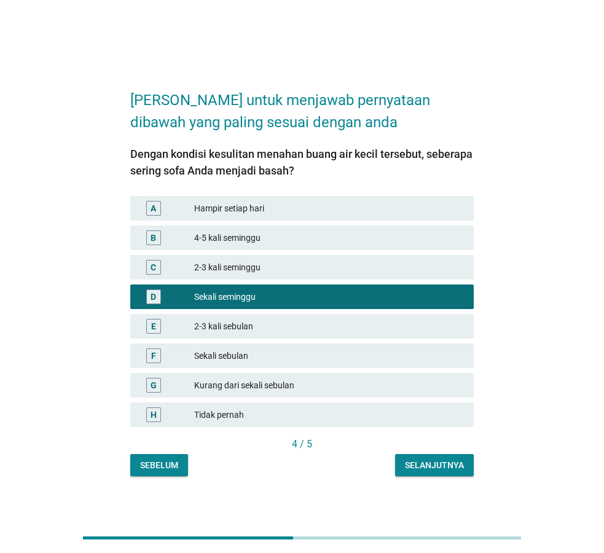
click at [436, 457] on button "Selanjutnya" at bounding box center [434, 465] width 79 height 22
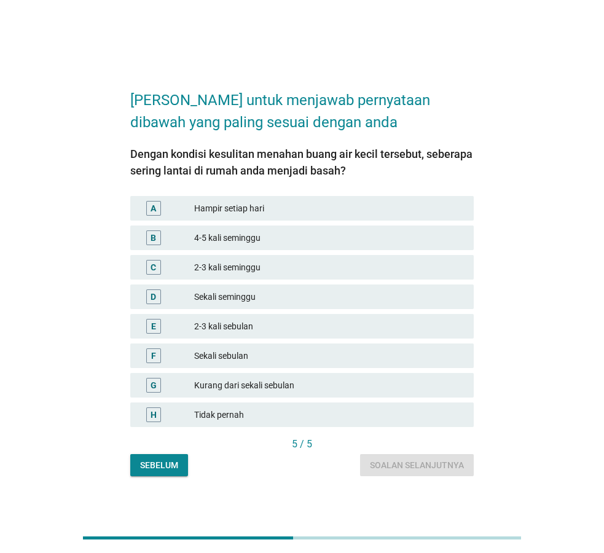
click at [246, 301] on div "Sekali seminggu" at bounding box center [329, 296] width 270 height 15
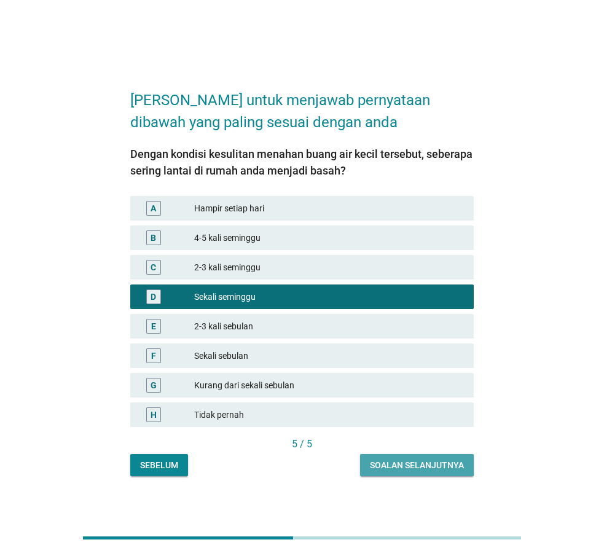
click at [404, 456] on button "Soalan selanjutnya" at bounding box center [417, 465] width 114 height 22
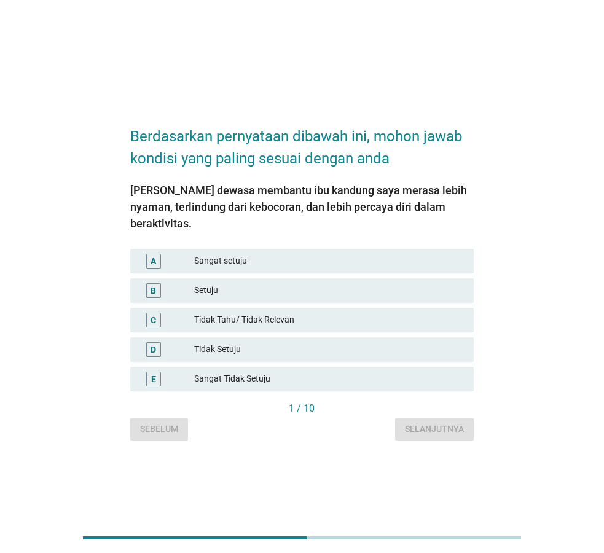
click at [246, 283] on div "Setuju" at bounding box center [329, 290] width 270 height 15
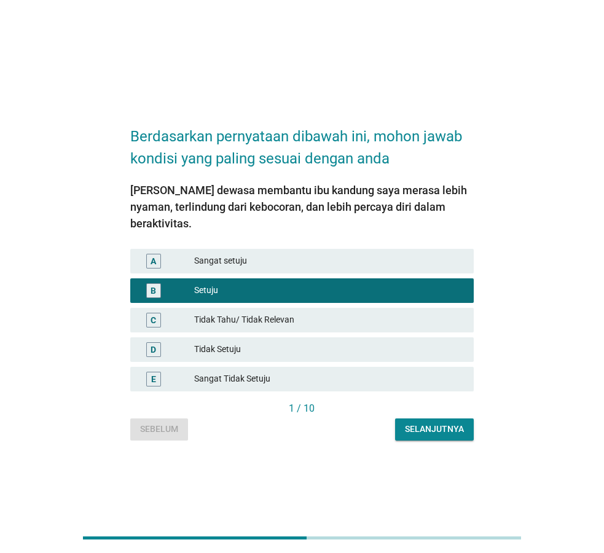
click at [419, 423] on div "Selanjutnya" at bounding box center [434, 429] width 59 height 13
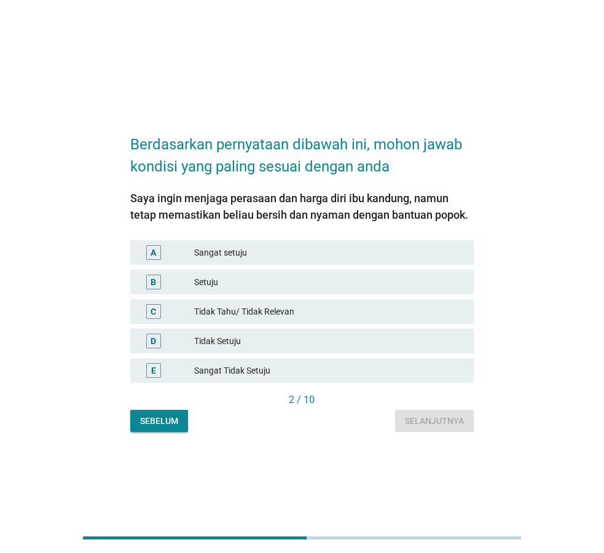
click at [278, 285] on div "Setuju" at bounding box center [329, 282] width 270 height 15
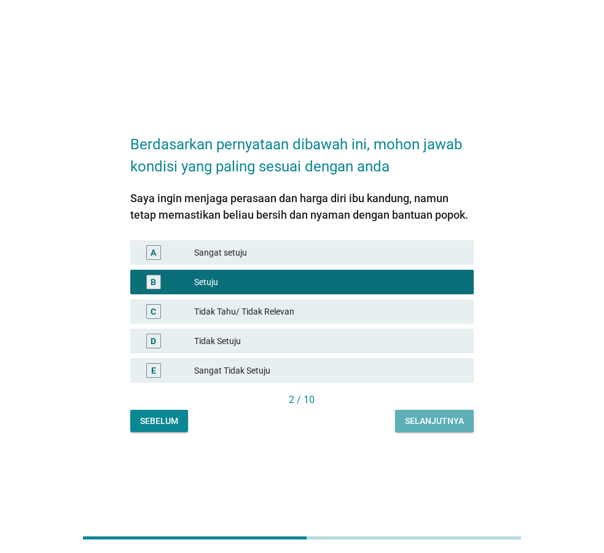
click at [443, 420] on div "Selanjutnya" at bounding box center [434, 421] width 59 height 13
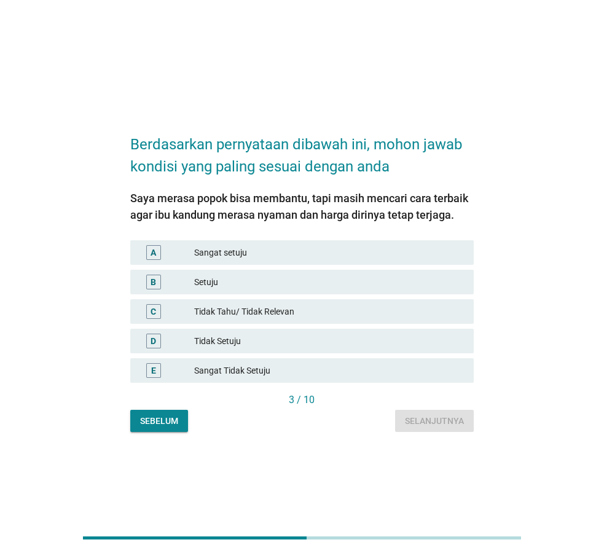
click at [235, 281] on div "Setuju" at bounding box center [329, 282] width 270 height 15
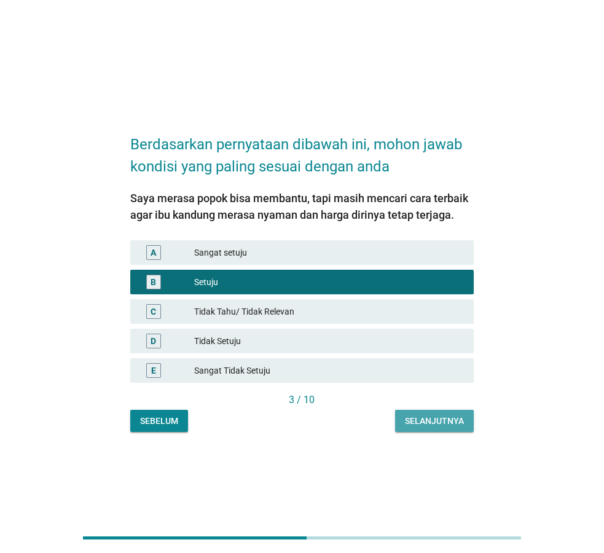
click at [442, 416] on div "Selanjutnya" at bounding box center [434, 421] width 59 height 13
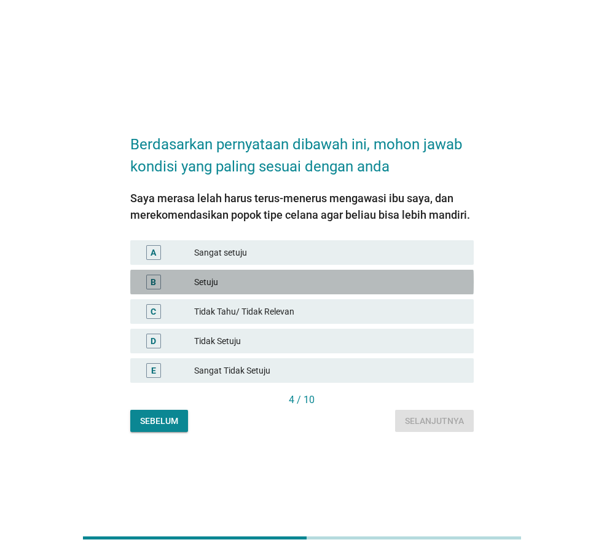
click at [282, 286] on div "Setuju" at bounding box center [329, 282] width 270 height 15
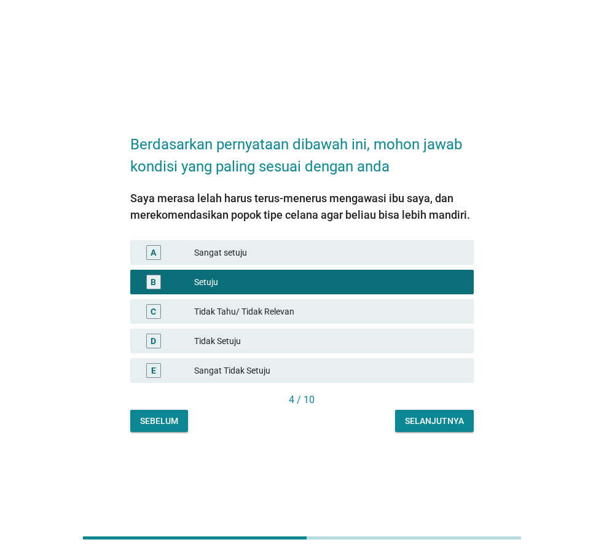
click at [430, 417] on div "Selanjutnya" at bounding box center [434, 421] width 59 height 13
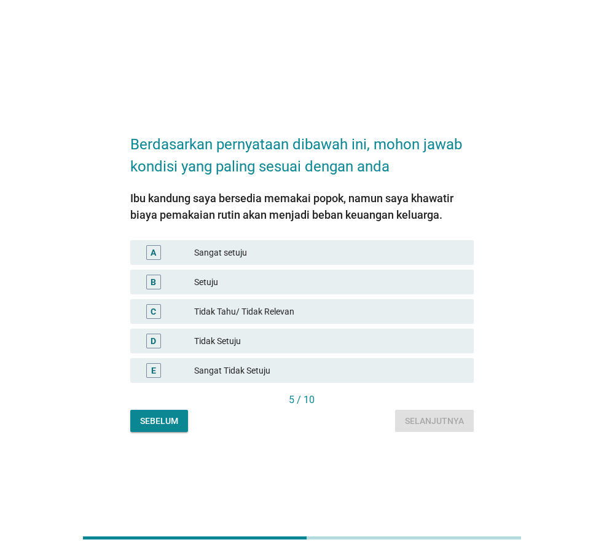
click at [234, 275] on div "Setuju" at bounding box center [329, 282] width 270 height 15
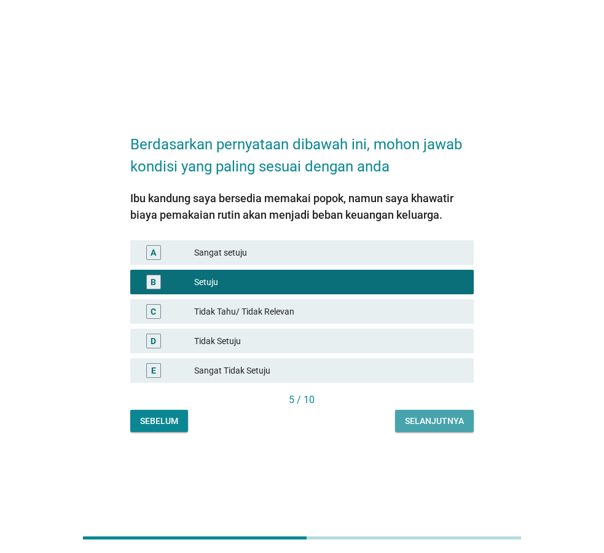
click at [415, 422] on div "Selanjutnya" at bounding box center [434, 421] width 59 height 13
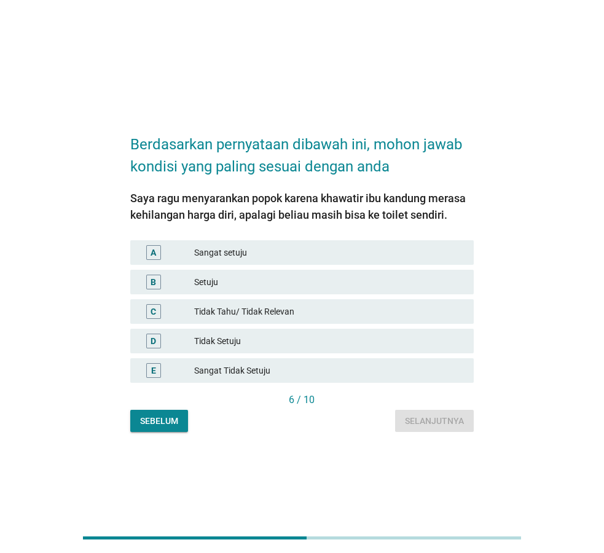
click at [288, 276] on div "Setuju" at bounding box center [329, 282] width 270 height 15
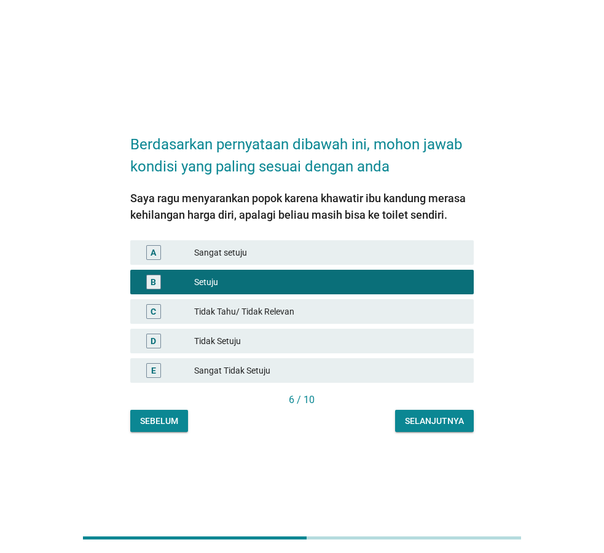
click at [440, 426] on div "Selanjutnya" at bounding box center [434, 421] width 59 height 13
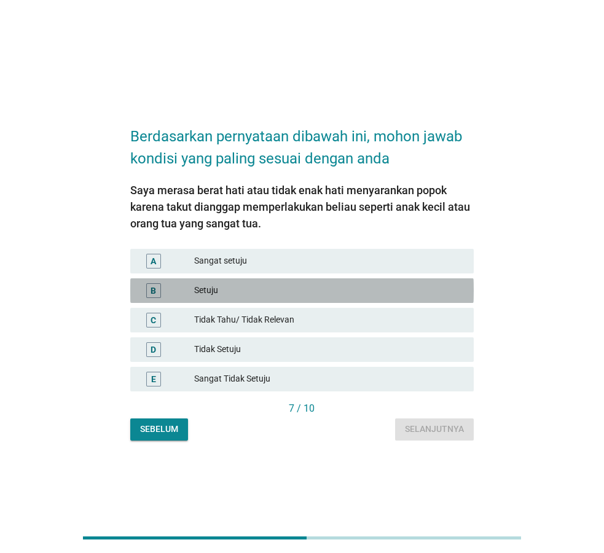
click at [252, 288] on div "Setuju" at bounding box center [329, 290] width 270 height 15
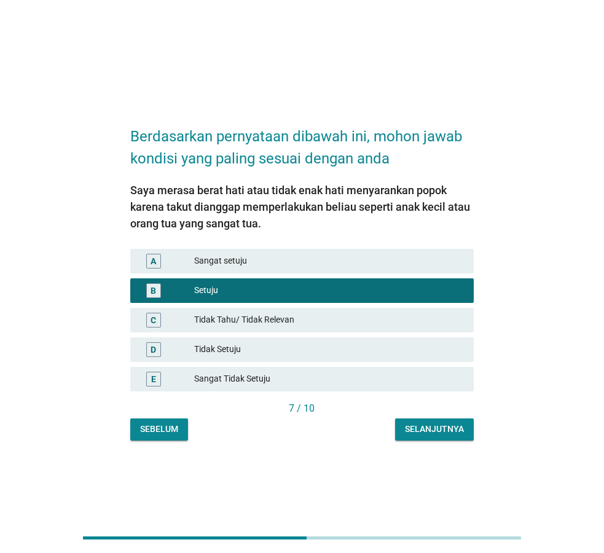
click at [425, 432] on div "Selanjutnya" at bounding box center [434, 429] width 59 height 13
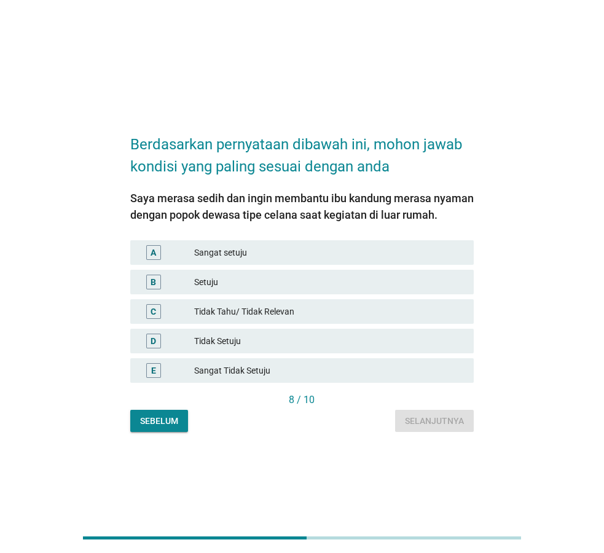
click at [262, 283] on div "Setuju" at bounding box center [329, 282] width 270 height 15
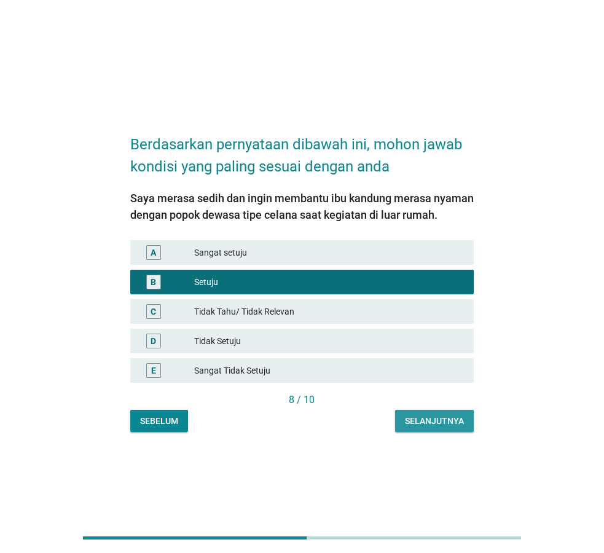
click at [462, 417] on button "Selanjutnya" at bounding box center [434, 421] width 79 height 22
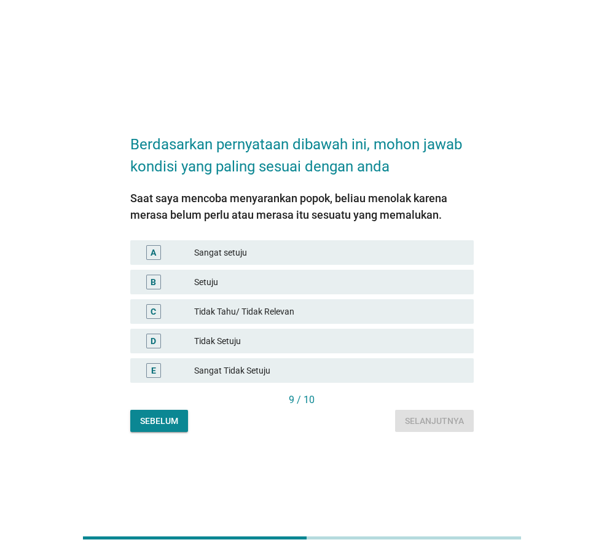
click at [246, 282] on div "Setuju" at bounding box center [329, 282] width 270 height 15
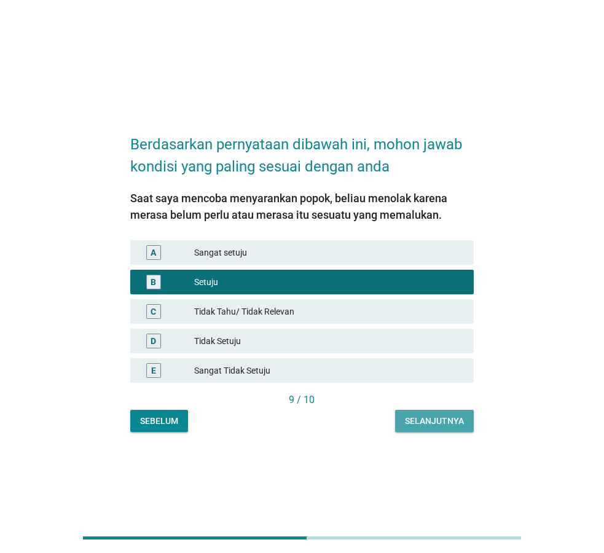
click at [434, 425] on div "Selanjutnya" at bounding box center [434, 421] width 59 height 13
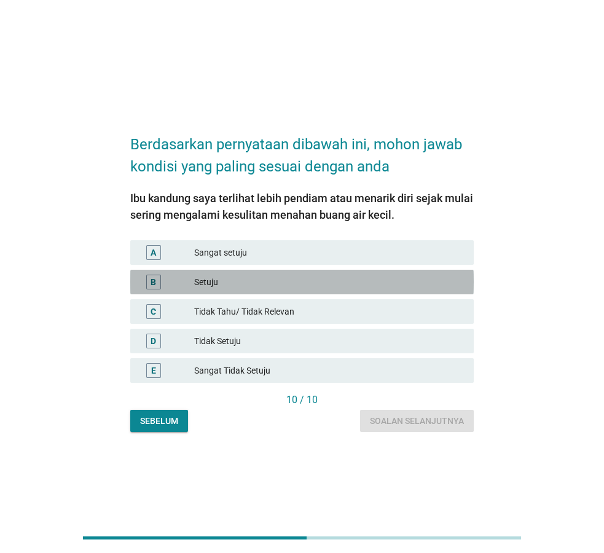
drag, startPoint x: 296, startPoint y: 282, endPoint x: 316, endPoint y: 299, distance: 26.2
click at [295, 281] on div "Setuju" at bounding box center [329, 282] width 270 height 15
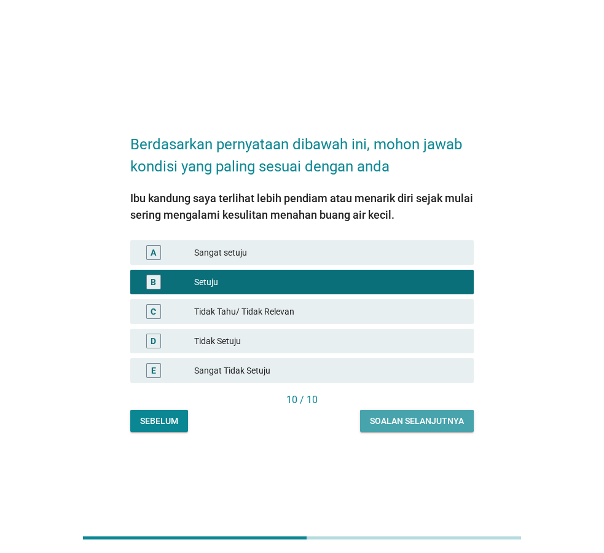
click at [429, 412] on button "Soalan selanjutnya" at bounding box center [417, 421] width 114 height 22
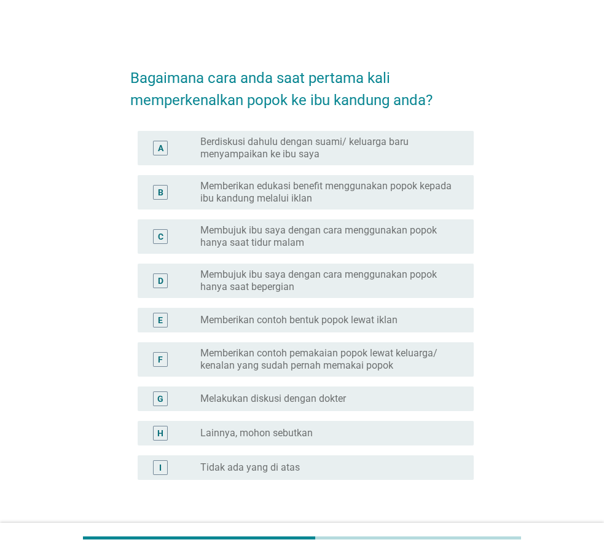
click at [273, 281] on label "Membujuk ibu saya dengan cara menggunakan popok hanya saat bepergian" at bounding box center [327, 280] width 254 height 25
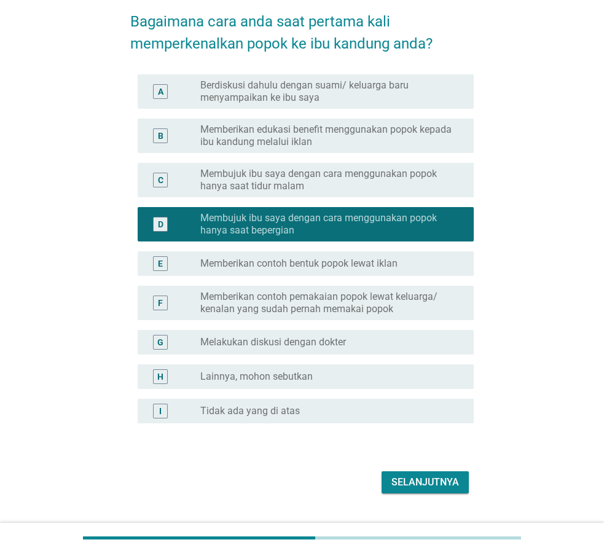
scroll to position [85, 0]
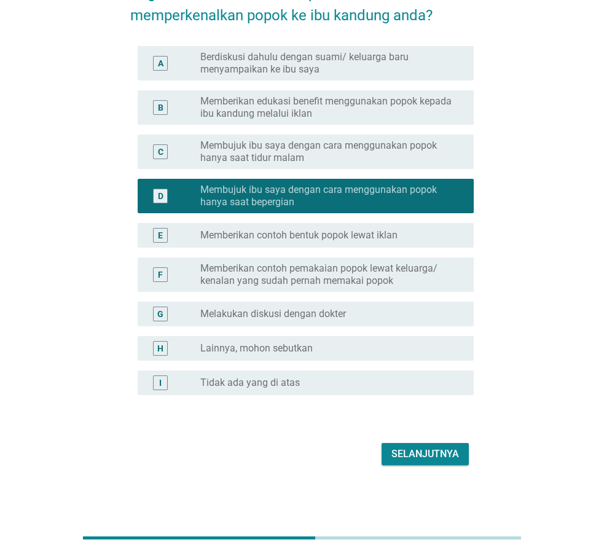
click at [429, 463] on button "Selanjutnya" at bounding box center [424, 454] width 87 height 22
click at [434, 452] on div "Selanjutnya" at bounding box center [301, 453] width 343 height 29
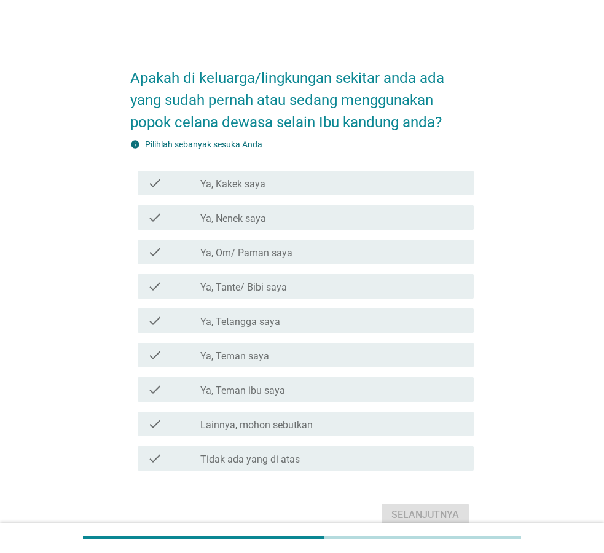
click at [279, 451] on div "check_box_outline_blank Tidak ada yang di atas" at bounding box center [332, 458] width 264 height 15
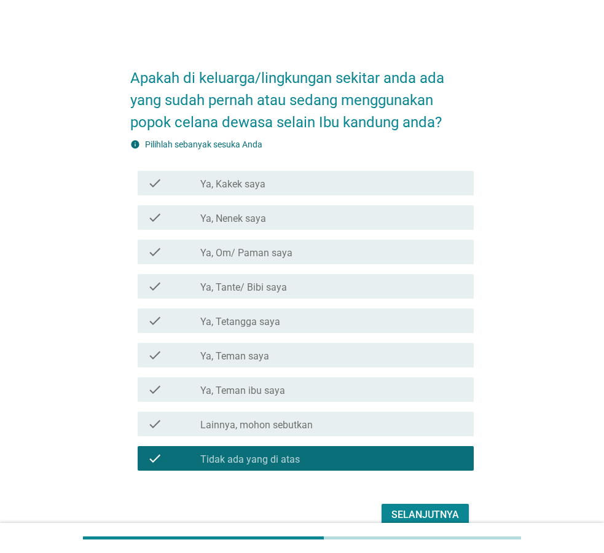
click at [437, 518] on div "Selanjutnya" at bounding box center [425, 514] width 68 height 15
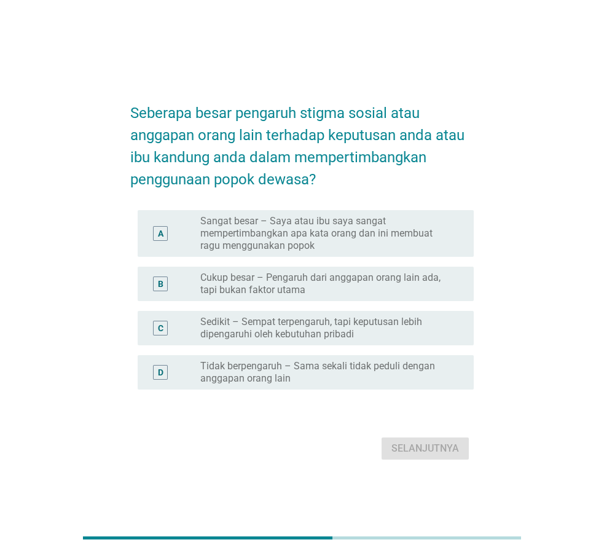
click at [249, 244] on label "Sangat besar – Saya atau ibu saya sangat mempertimbangkan apa kata orang dan in…" at bounding box center [327, 233] width 254 height 37
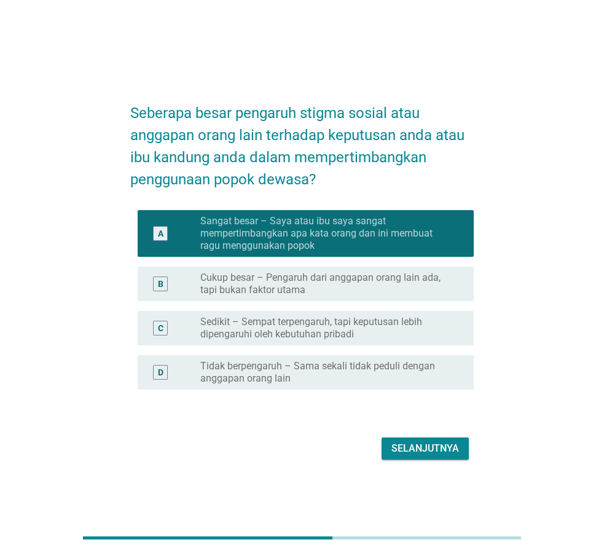
click at [408, 459] on div "Selanjutnya" at bounding box center [301, 448] width 343 height 29
click at [408, 451] on div "Selanjutnya" at bounding box center [425, 448] width 68 height 15
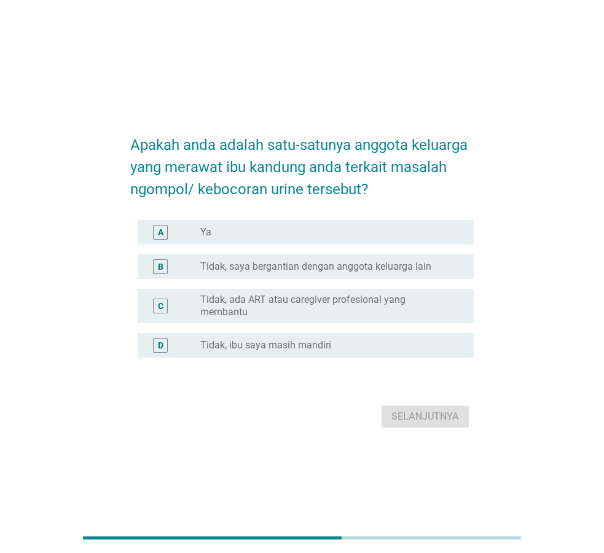
click at [229, 223] on div "A radio_button_unchecked Ya" at bounding box center [306, 232] width 336 height 25
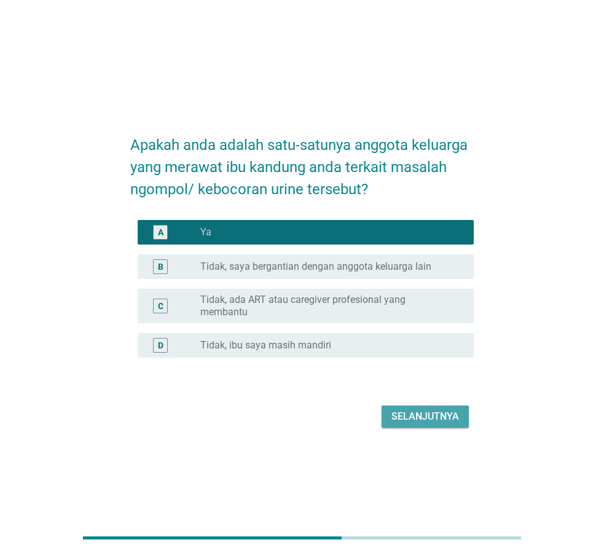
click at [396, 410] on div "Selanjutnya" at bounding box center [425, 416] width 68 height 15
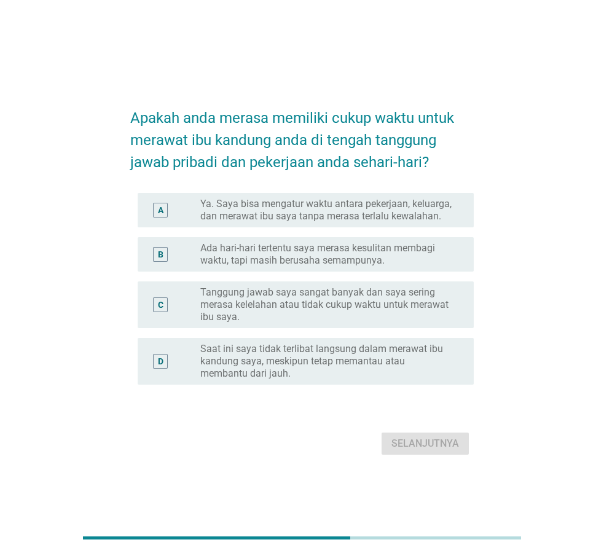
click at [253, 215] on label "Ya. Saya bisa mengatur waktu antara pekerjaan, keluarga, dan merawat ibu saya t…" at bounding box center [327, 210] width 254 height 25
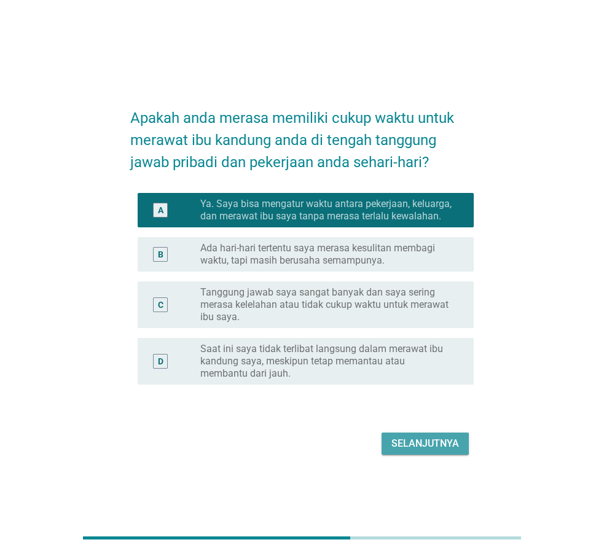
click at [407, 438] on div "Selanjutnya" at bounding box center [425, 443] width 68 height 15
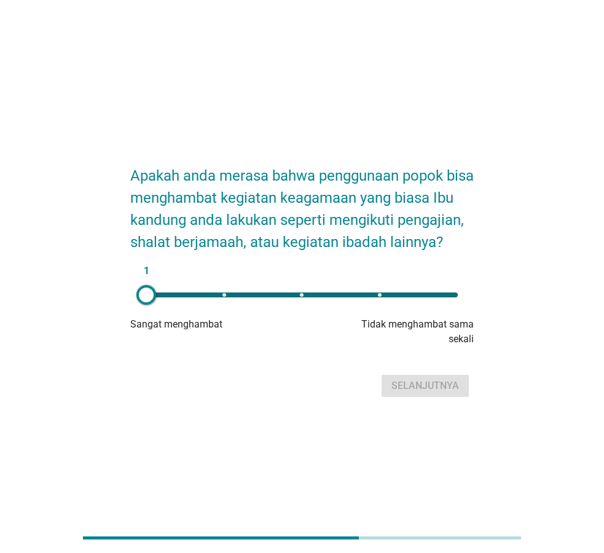
click at [302, 293] on div "1" at bounding box center [301, 294] width 311 height 5
click at [431, 380] on div "Selanjutnya" at bounding box center [425, 385] width 68 height 15
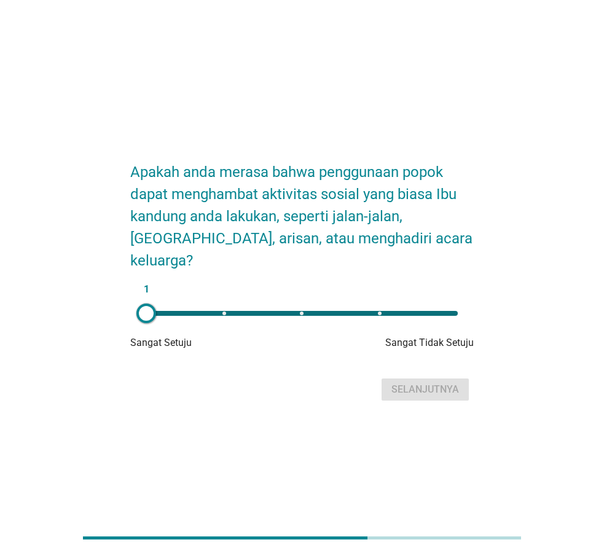
click at [302, 311] on div "1" at bounding box center [301, 313] width 311 height 5
type input "3"
click at [415, 382] on div "Selanjutnya" at bounding box center [425, 389] width 68 height 15
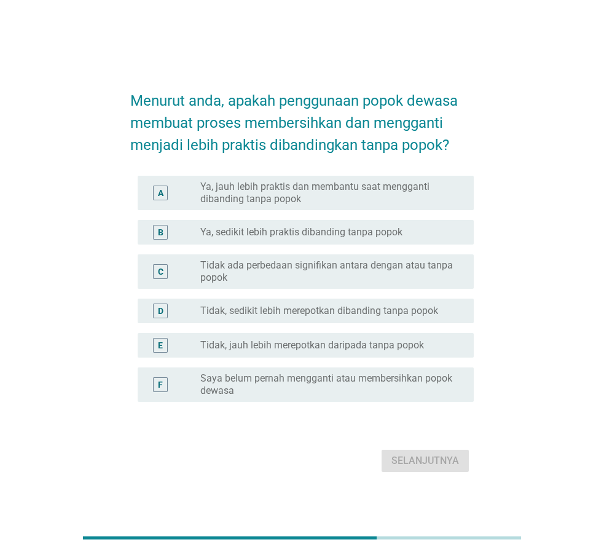
click at [233, 192] on label "Ya, jauh lebih praktis dan membantu saat mengganti dibanding tanpa popok" at bounding box center [327, 193] width 254 height 25
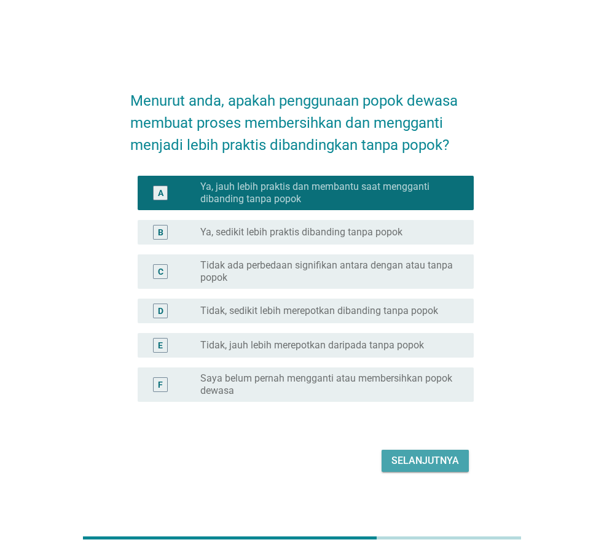
click at [410, 459] on div "Selanjutnya" at bounding box center [425, 460] width 68 height 15
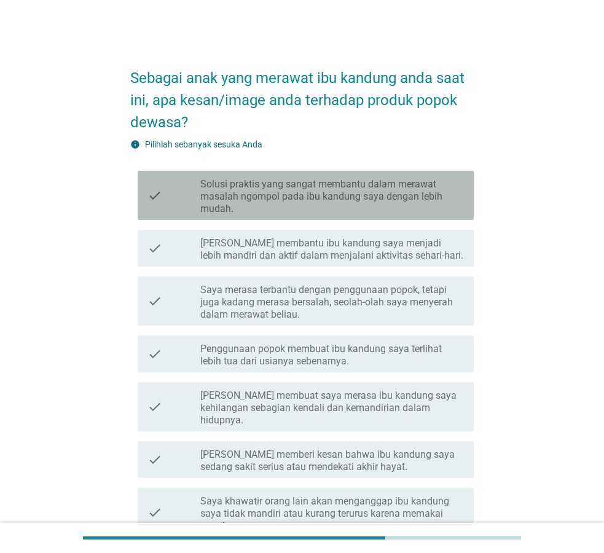
click at [238, 186] on label "Solusi praktis yang sangat membantu dalam merawat masalah ngompol pada ibu kand…" at bounding box center [332, 196] width 264 height 37
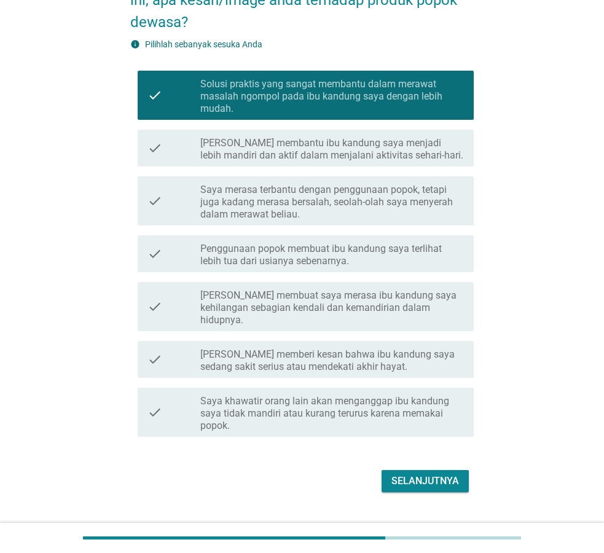
scroll to position [115, 0]
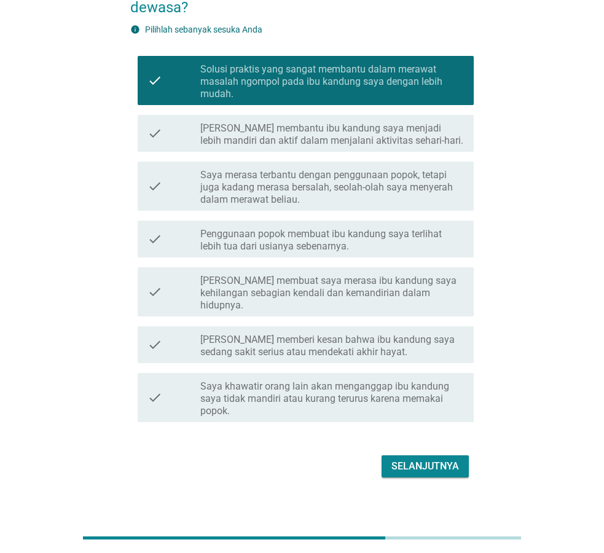
click at [436, 451] on div "Selanjutnya" at bounding box center [301, 465] width 343 height 29
click at [432, 459] on div "Selanjutnya" at bounding box center [425, 466] width 68 height 15
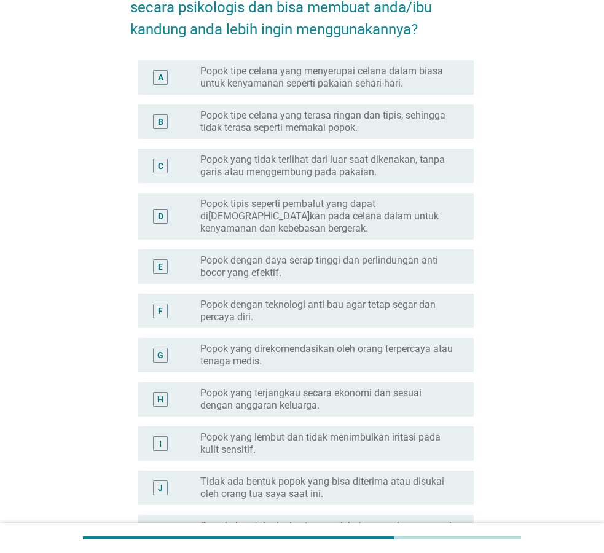
scroll to position [0, 0]
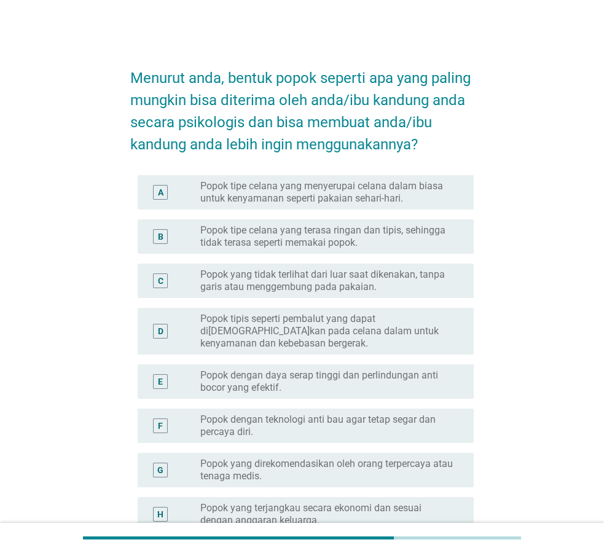
click at [209, 283] on label "Popok yang tidak terlihat dari luar saat dikenakan, tanpa garis atau menggembun…" at bounding box center [327, 280] width 254 height 25
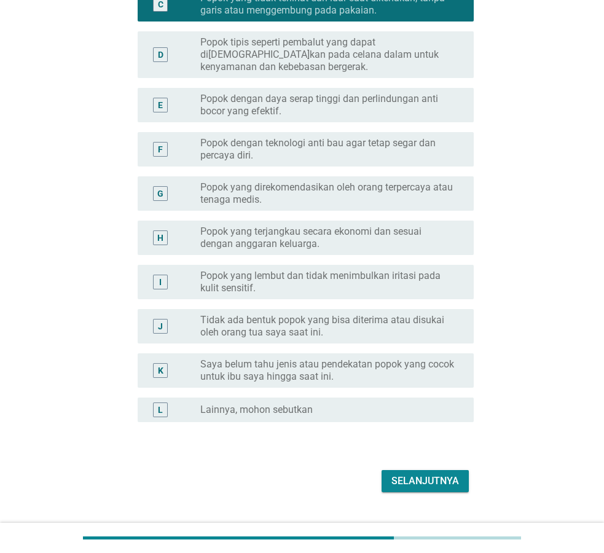
scroll to position [280, 0]
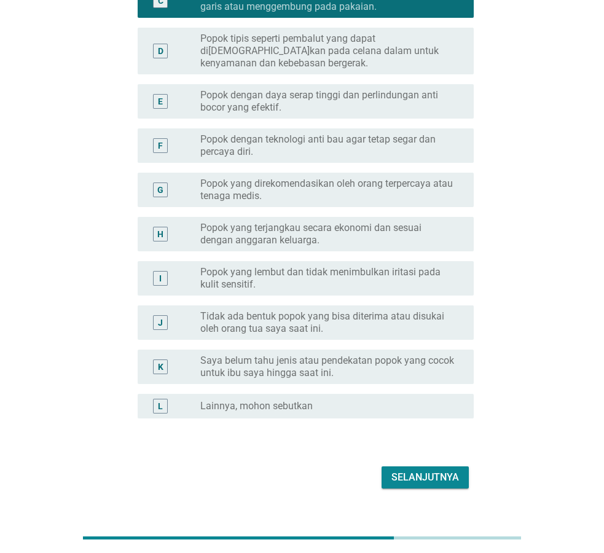
click at [453, 480] on div "Selanjutnya" at bounding box center [425, 477] width 68 height 15
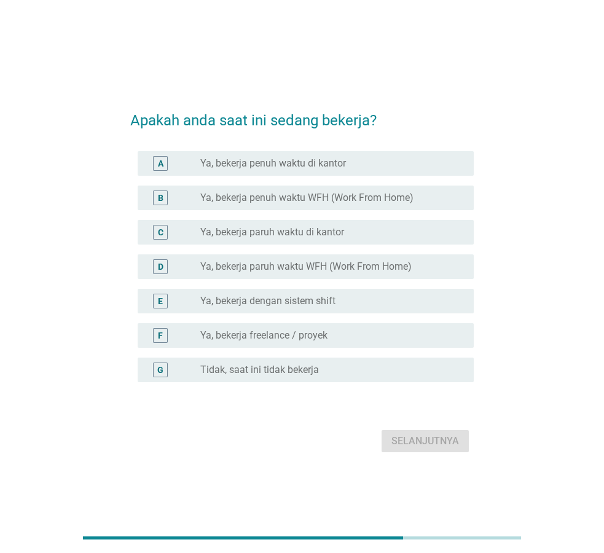
click at [272, 161] on label "Ya, bekerja penuh waktu di kantor" at bounding box center [273, 163] width 146 height 12
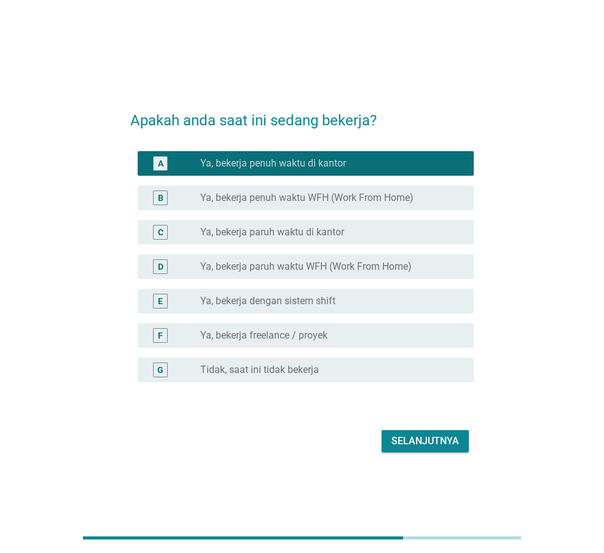
click at [394, 428] on div "Selanjutnya" at bounding box center [301, 440] width 343 height 29
click at [401, 443] on div "Selanjutnya" at bounding box center [425, 441] width 68 height 15
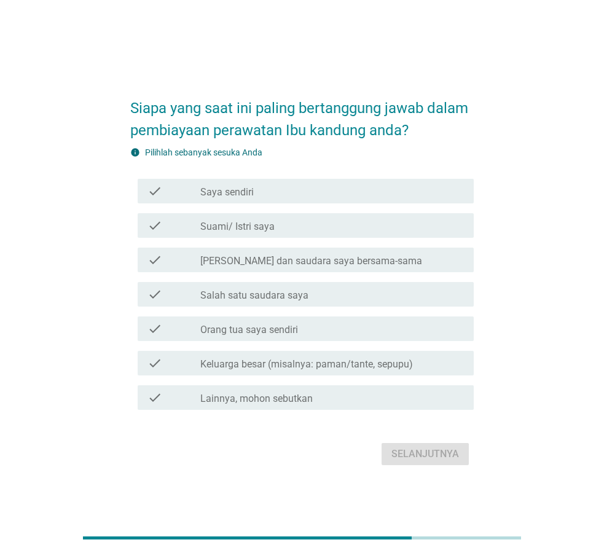
click at [236, 197] on label "Saya sendiri" at bounding box center [226, 192] width 53 height 12
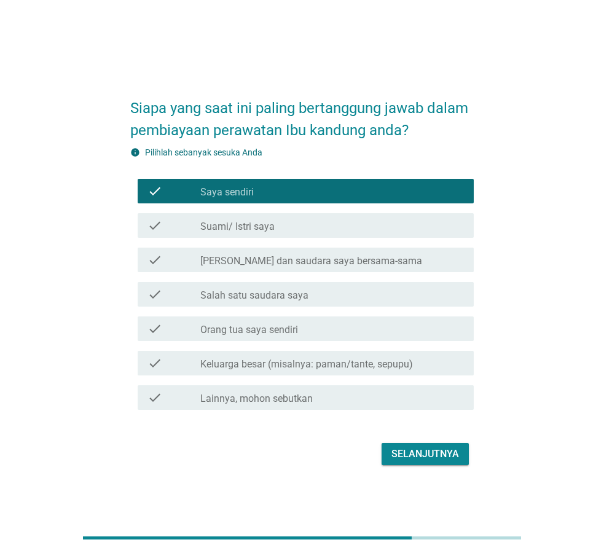
click at [262, 265] on label "[PERSON_NAME] dan saudara saya bersama-sama" at bounding box center [311, 261] width 222 height 12
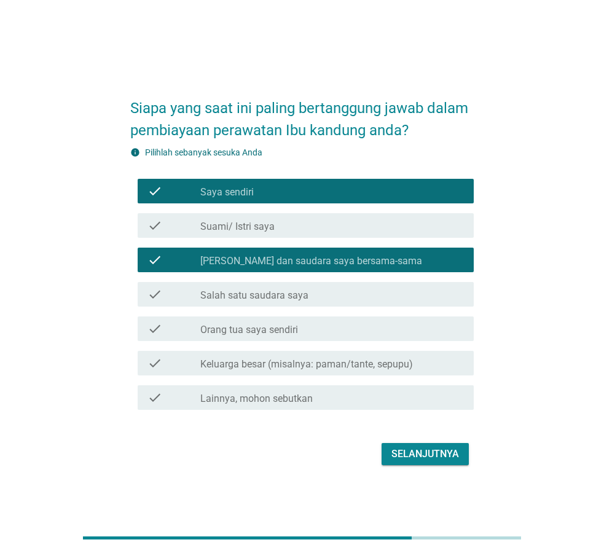
click at [396, 450] on div "Selanjutnya" at bounding box center [425, 454] width 68 height 15
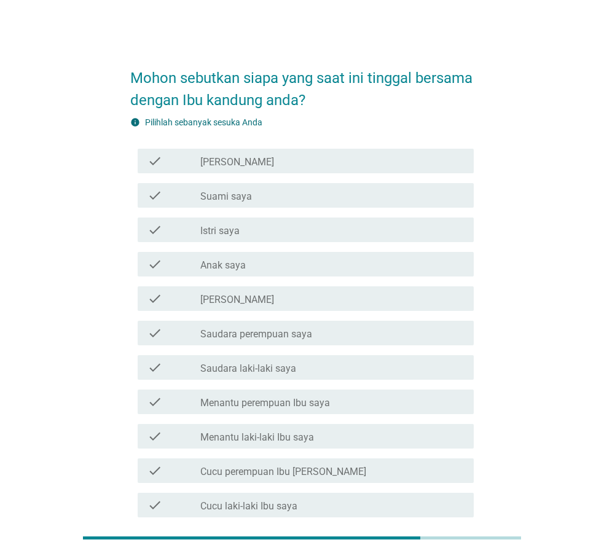
click at [242, 156] on div "check_box_outline_blank [PERSON_NAME]" at bounding box center [332, 161] width 264 height 15
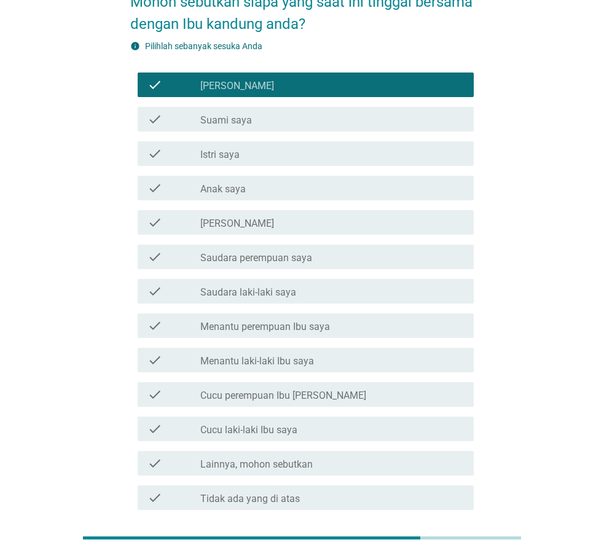
scroll to position [176, 0]
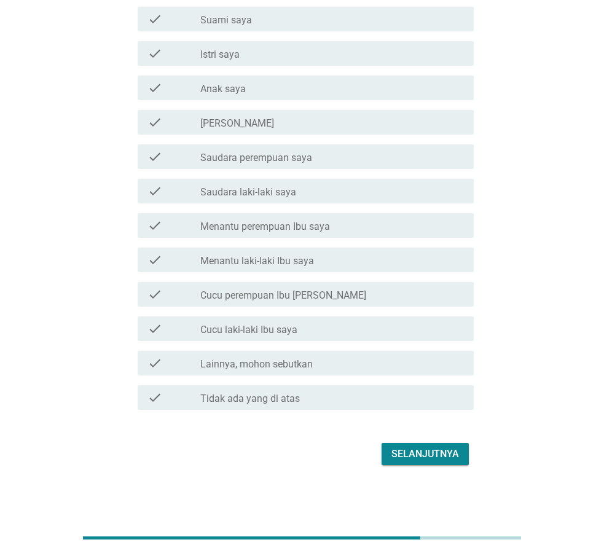
click at [291, 152] on label "Saudara perempuan saya" at bounding box center [256, 158] width 112 height 12
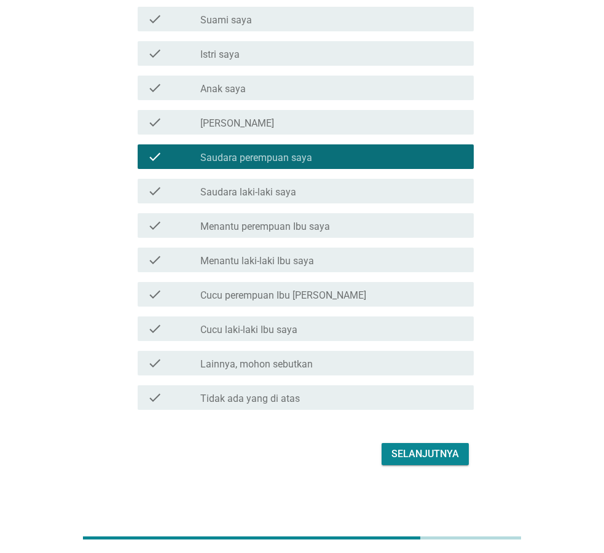
click at [411, 447] on div "Selanjutnya" at bounding box center [425, 454] width 68 height 15
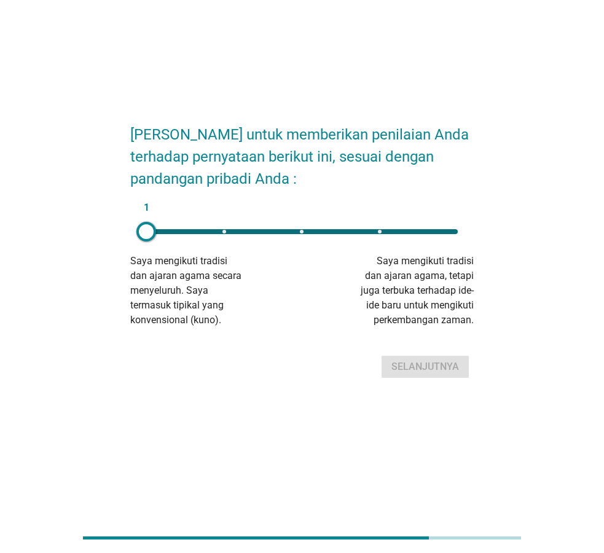
scroll to position [0, 0]
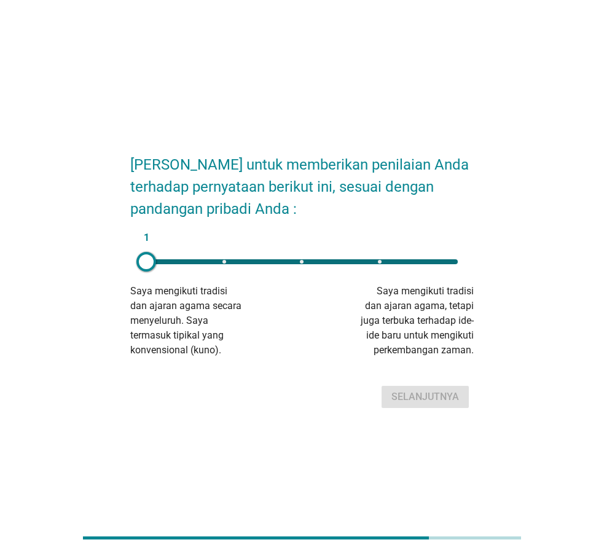
click at [302, 258] on div "1" at bounding box center [301, 261] width 331 height 25
click at [460, 402] on button "Selanjutnya" at bounding box center [424, 397] width 87 height 22
click at [300, 259] on div "1" at bounding box center [301, 261] width 311 height 5
type input "3"
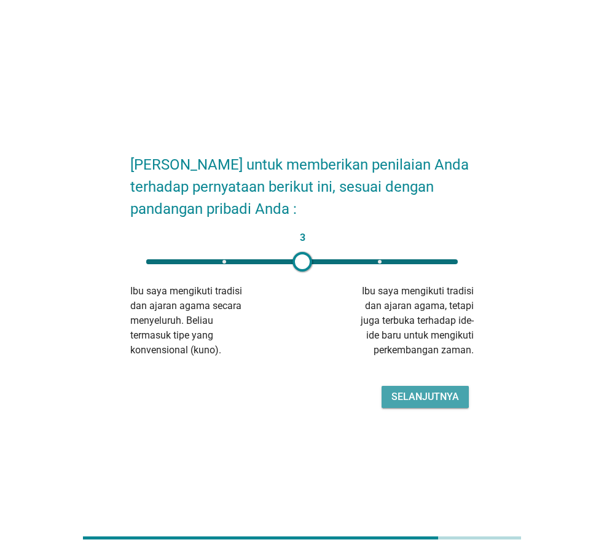
click at [420, 400] on div "Selanjutnya" at bounding box center [425, 396] width 68 height 15
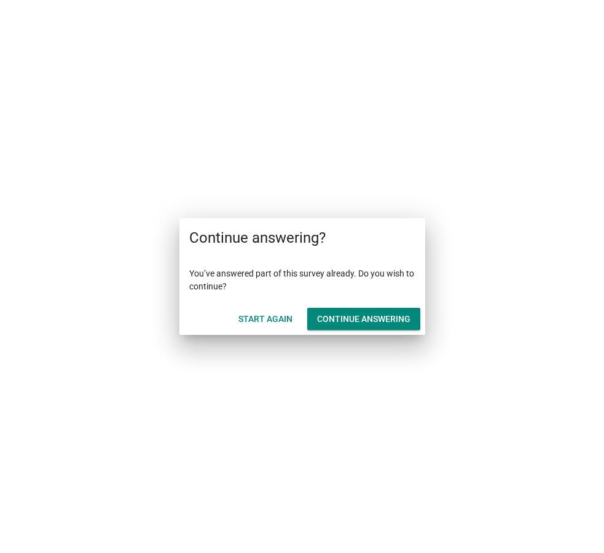
click at [341, 314] on div "Continue answering" at bounding box center [363, 319] width 93 height 13
